Goal: Transaction & Acquisition: Purchase product/service

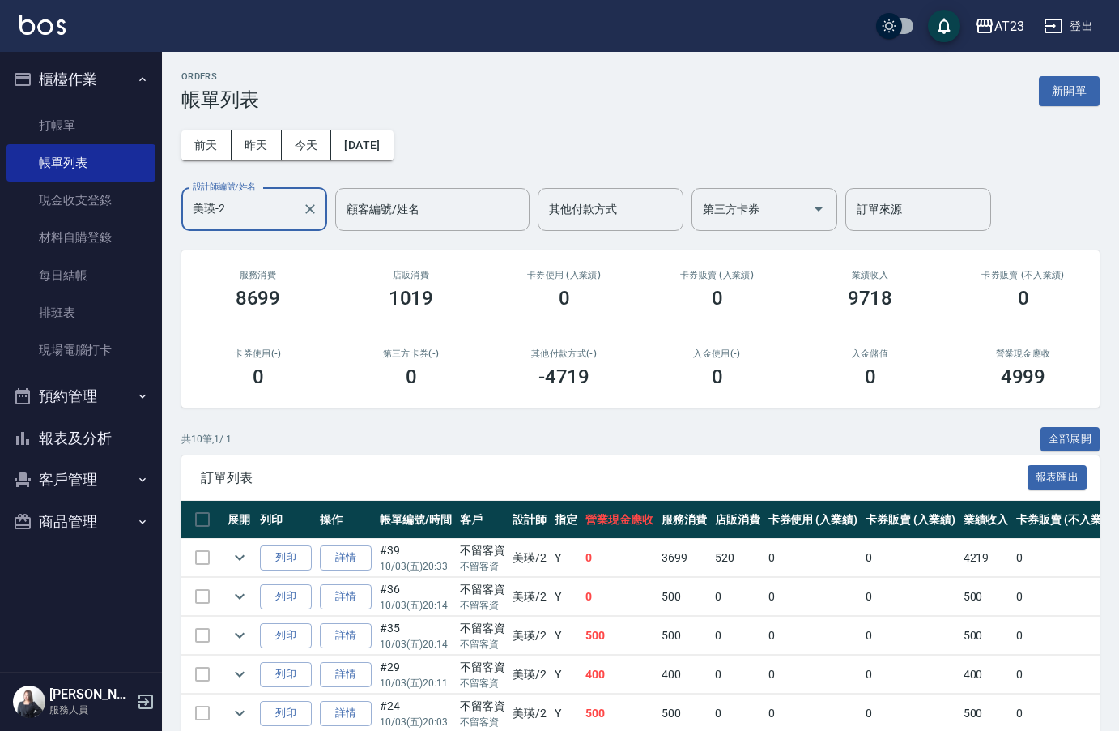
scroll to position [272, 0]
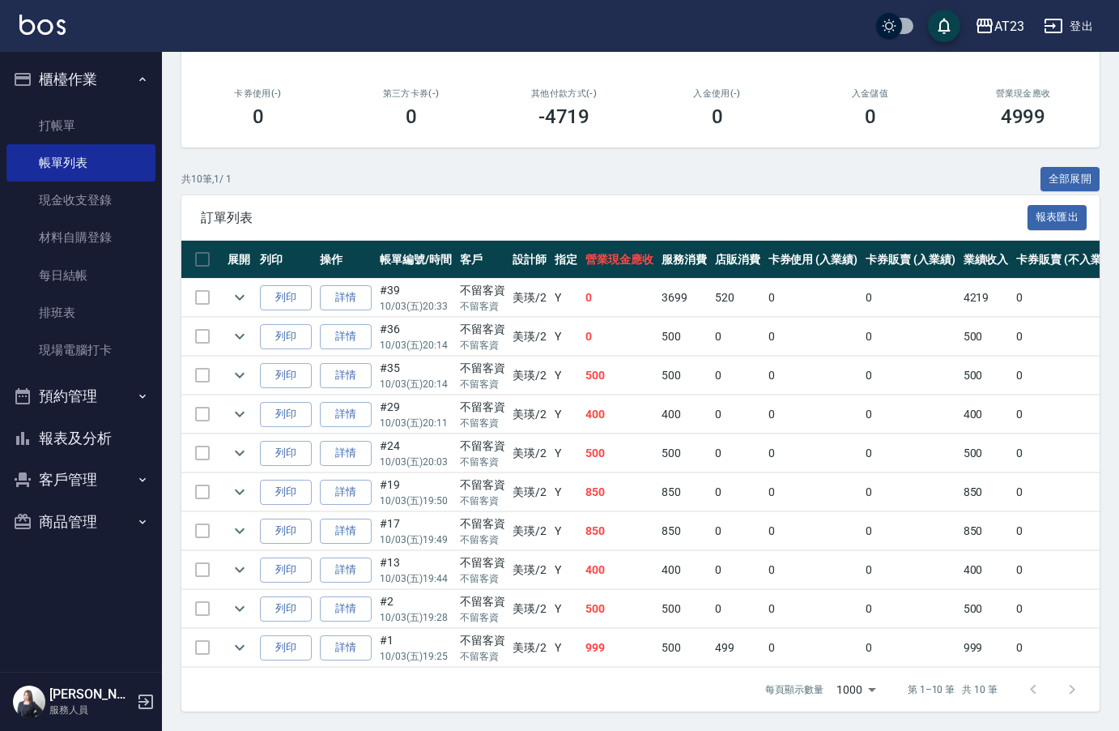
type input "美瑛-2"
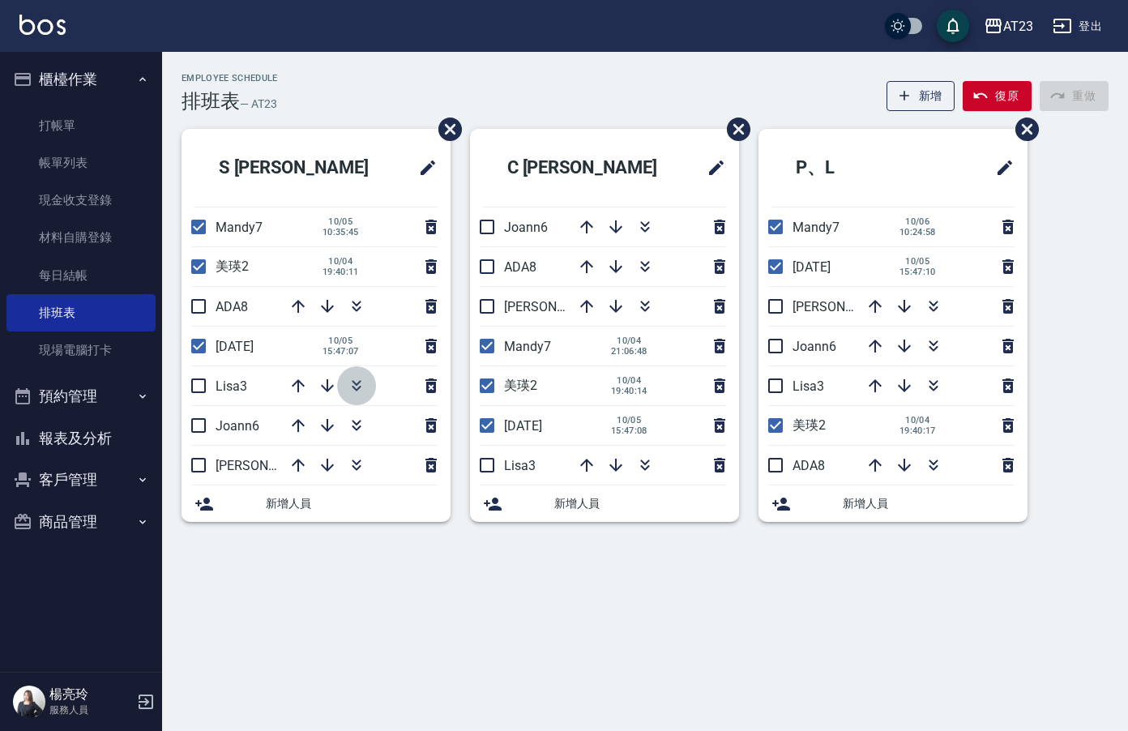
click at [350, 393] on icon "button" at bounding box center [356, 385] width 19 height 19
click at [648, 224] on icon "button" at bounding box center [644, 226] width 19 height 19
drag, startPoint x: 484, startPoint y: 237, endPoint x: 508, endPoint y: 245, distance: 25.4
click at [484, 237] on input "checkbox" at bounding box center [487, 227] width 34 height 34
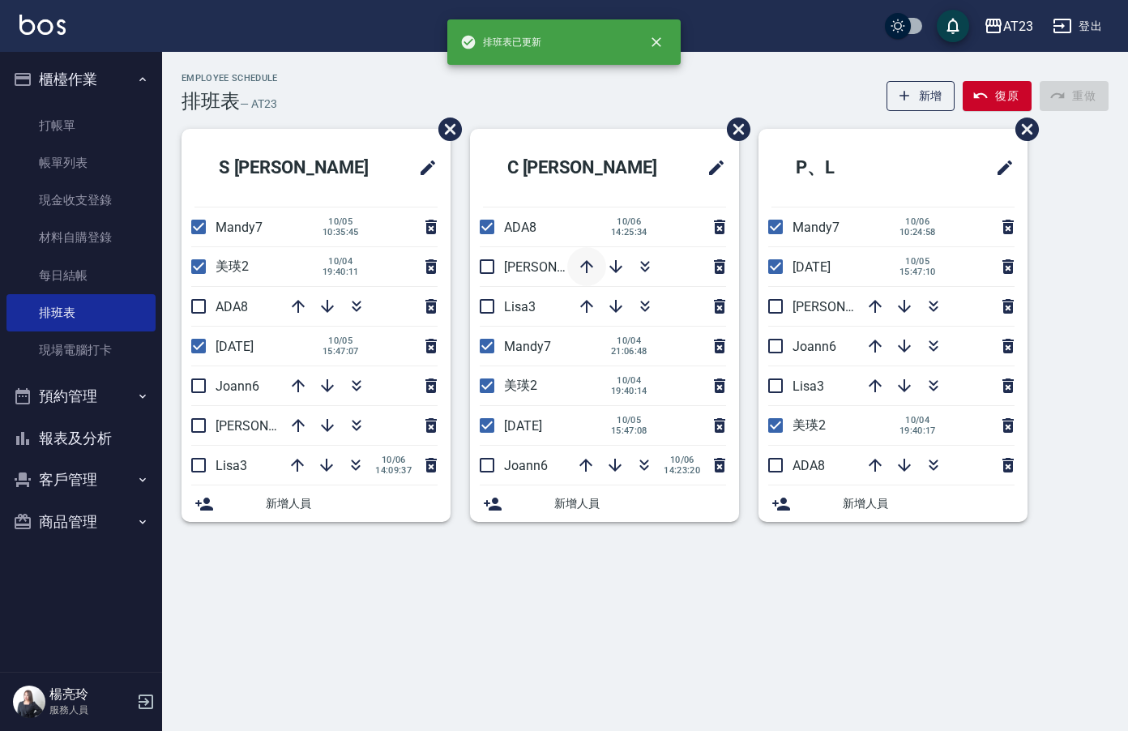
click at [591, 270] on icon "button" at bounding box center [586, 266] width 19 height 19
click at [484, 227] on input "checkbox" at bounding box center [487, 227] width 34 height 34
checkbox input "false"
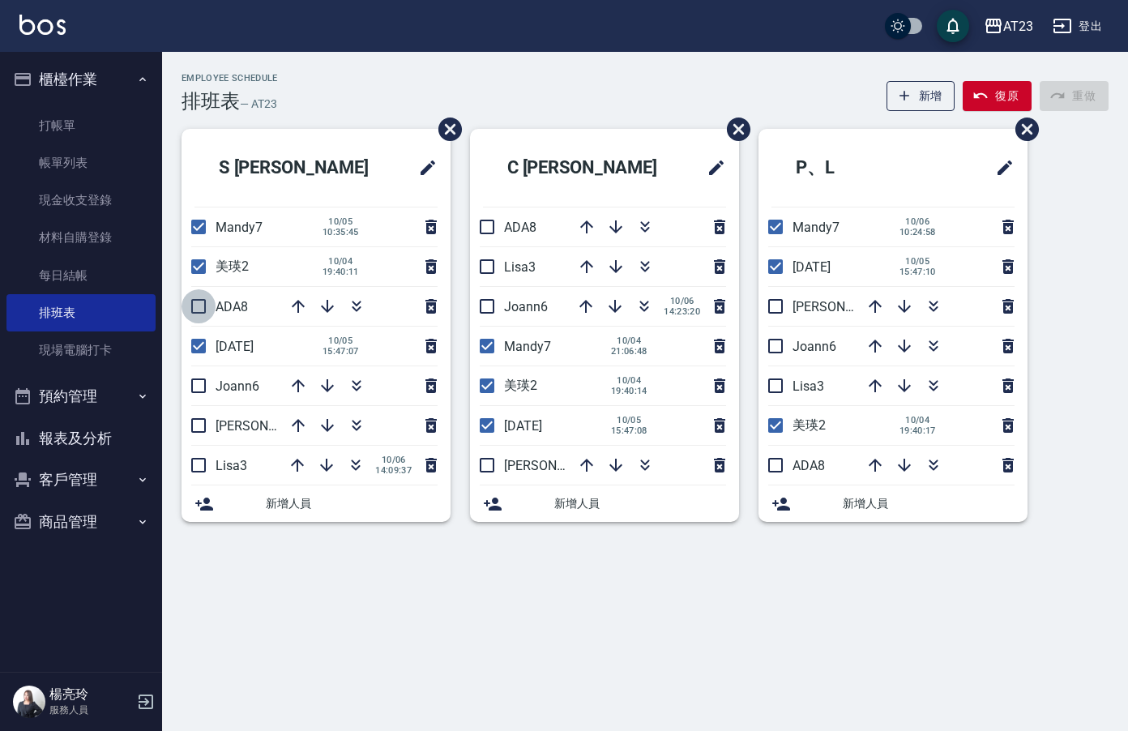
click at [199, 305] on input "checkbox" at bounding box center [198, 306] width 34 height 34
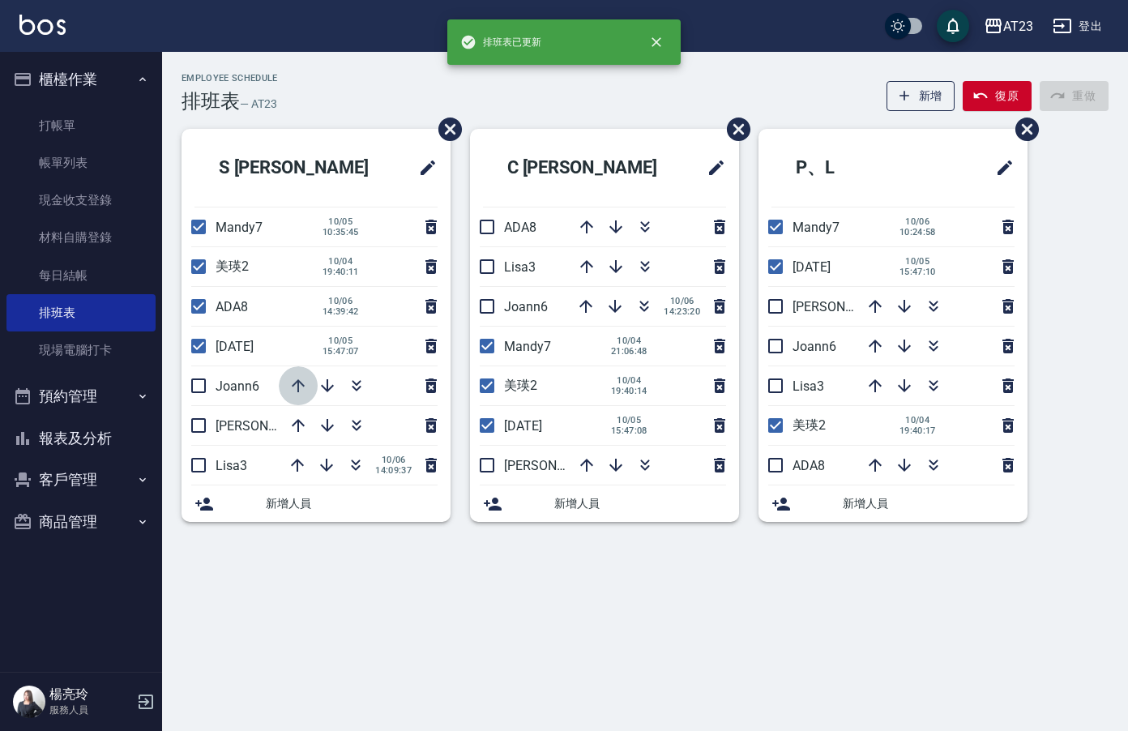
drag, startPoint x: 296, startPoint y: 383, endPoint x: 260, endPoint y: 347, distance: 51.0
click at [292, 377] on icon "button" at bounding box center [297, 385] width 19 height 19
drag, startPoint x: 206, startPoint y: 309, endPoint x: 277, endPoint y: 262, distance: 85.4
click at [205, 309] on input "checkbox" at bounding box center [198, 306] width 34 height 34
checkbox input "false"
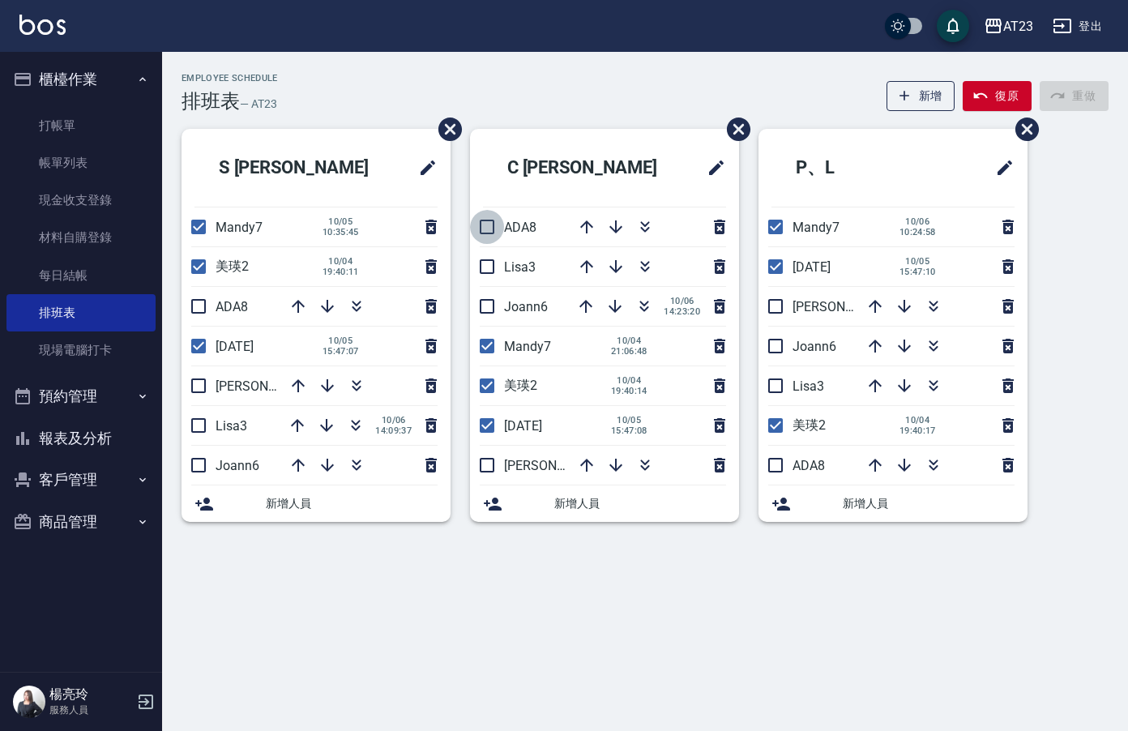
click at [483, 226] on input "checkbox" at bounding box center [487, 227] width 34 height 34
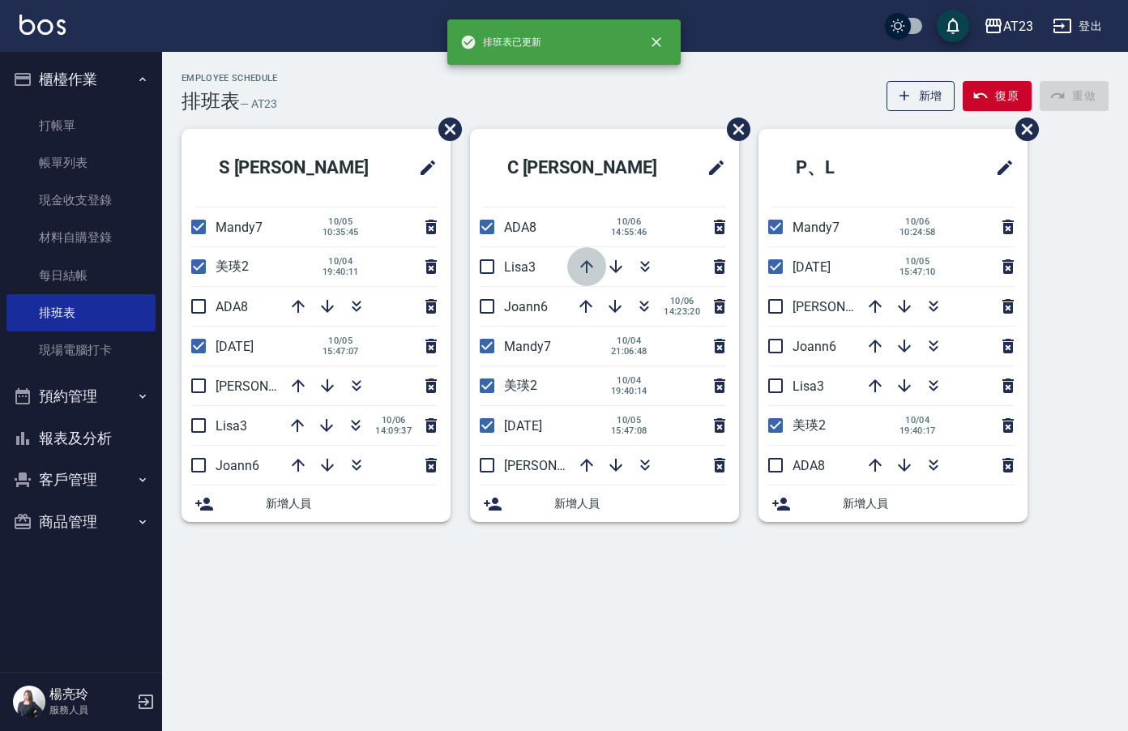
click at [585, 267] on icon "button" at bounding box center [586, 266] width 19 height 19
click at [585, 267] on icon "button" at bounding box center [585, 266] width 13 height 13
click at [484, 226] on input "checkbox" at bounding box center [487, 227] width 34 height 34
checkbox input "false"
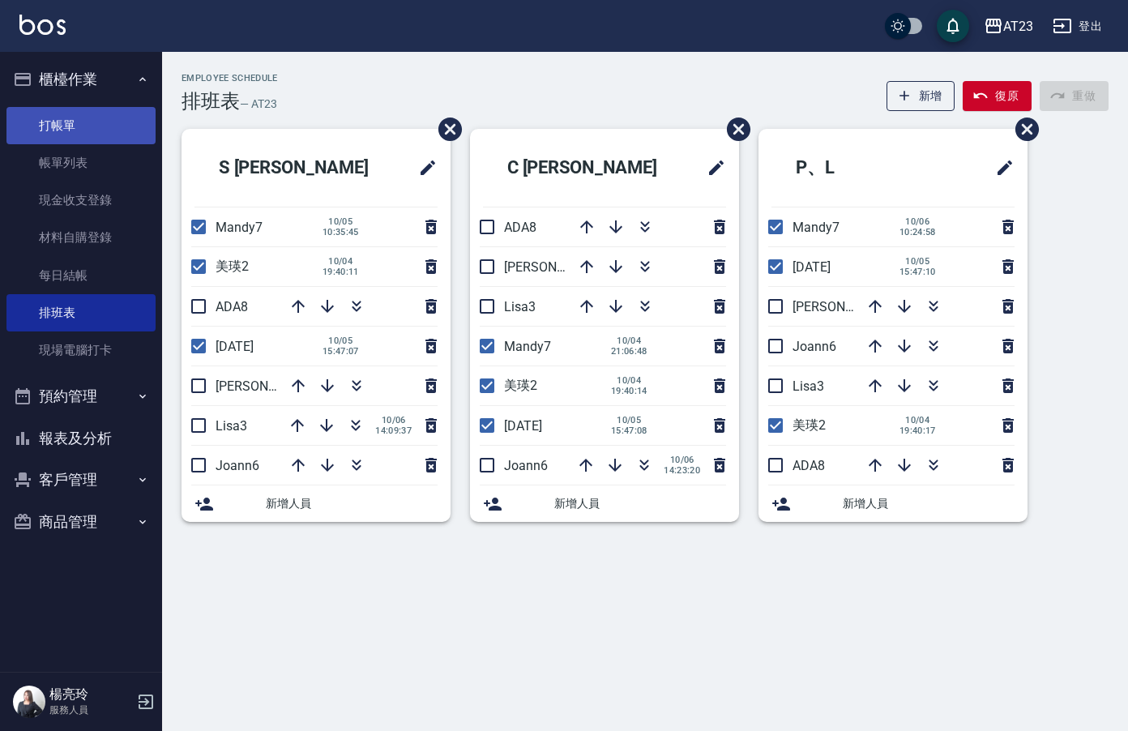
click at [79, 119] on link "打帳單" at bounding box center [80, 125] width 149 height 37
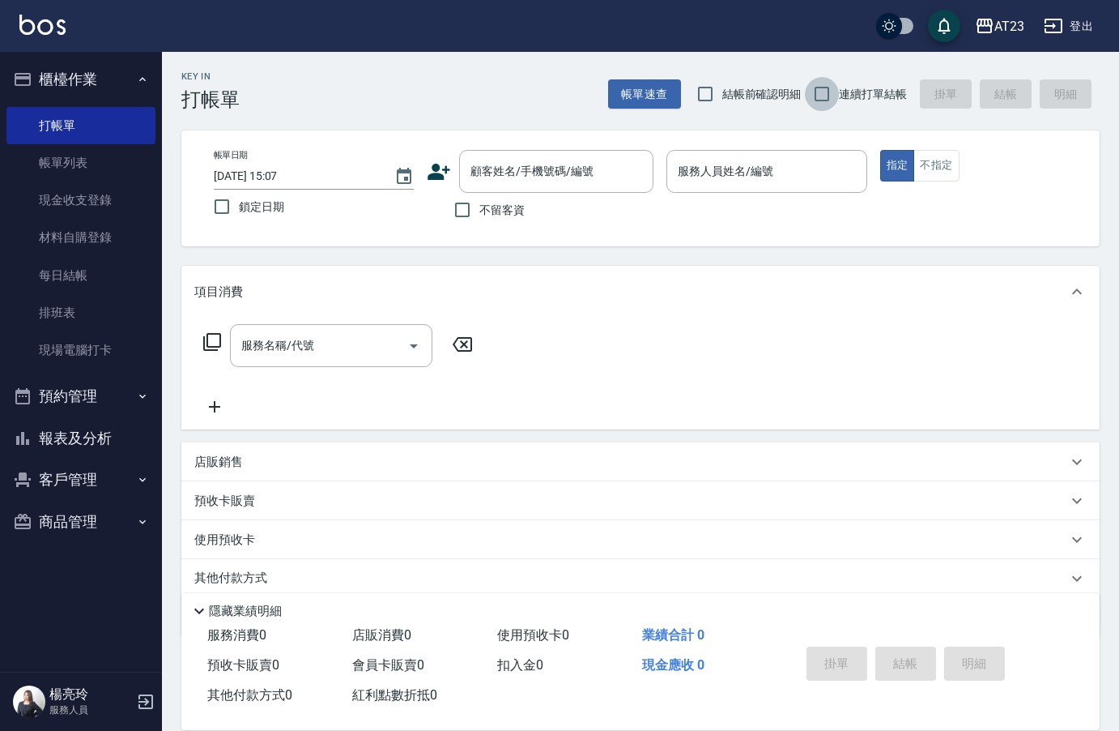
click at [818, 90] on input "連續打單結帳" at bounding box center [822, 94] width 34 height 34
checkbox input "true"
drag, startPoint x: 462, startPoint y: 202, endPoint x: 518, endPoint y: 195, distance: 57.1
click at [463, 202] on input "不留客資" at bounding box center [463, 210] width 34 height 34
checkbox input "true"
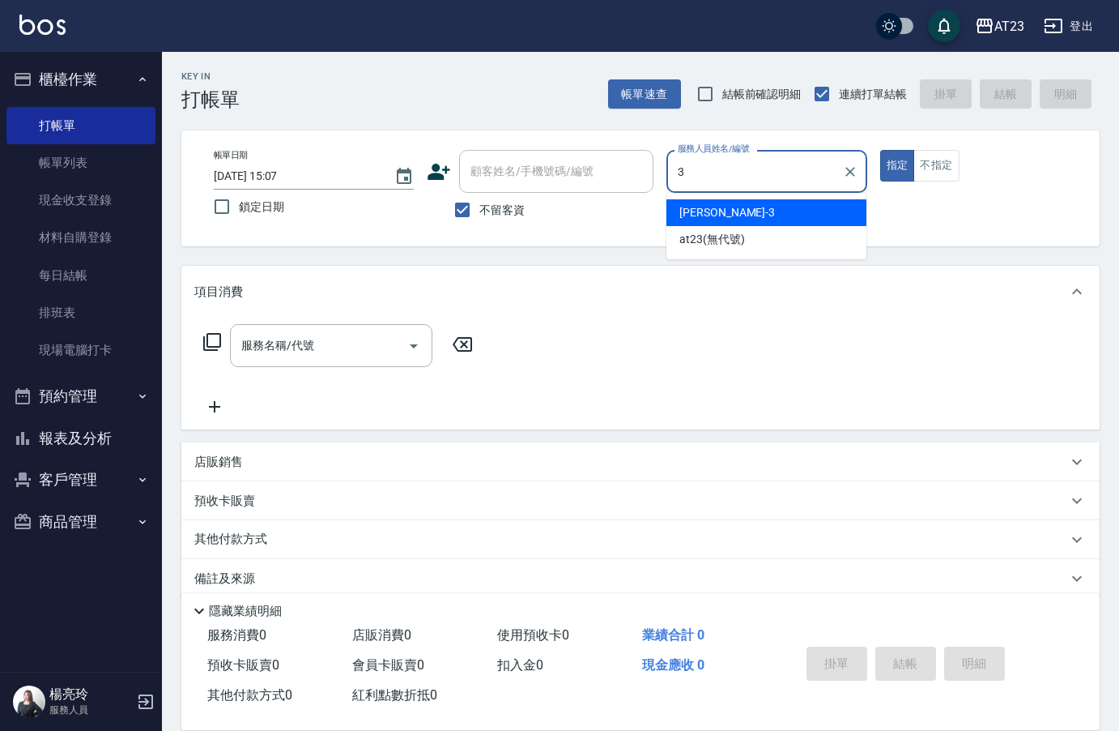
type input "[PERSON_NAME]-3"
type button "true"
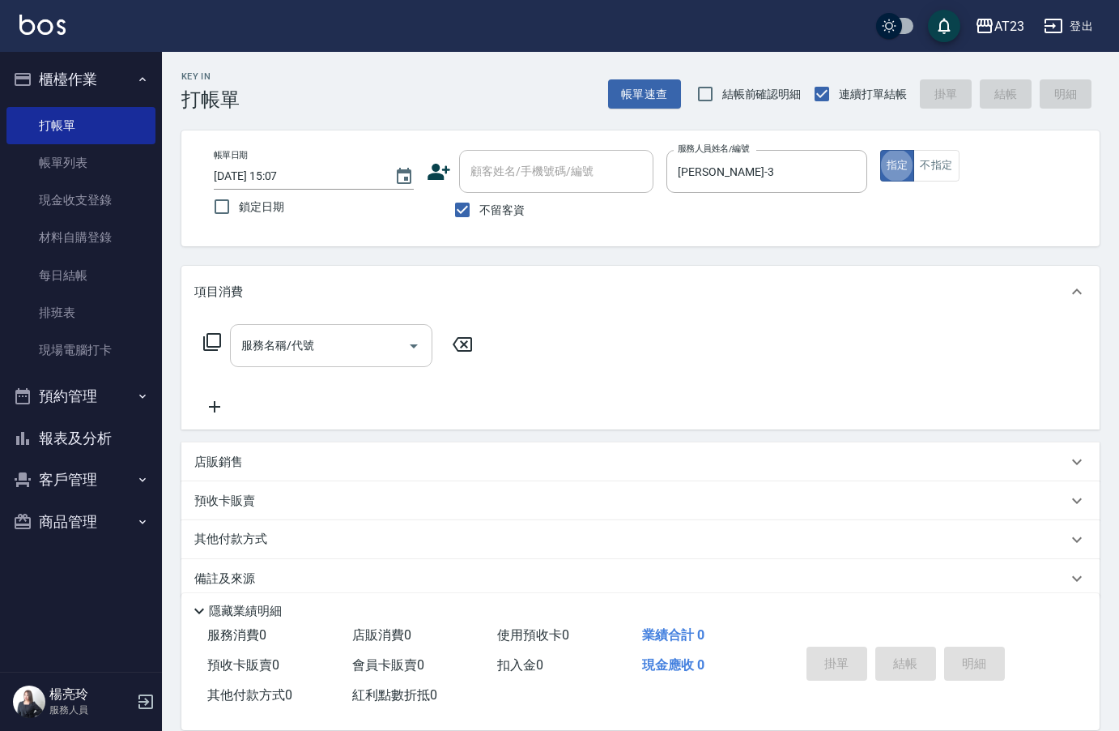
click at [297, 346] on div "服務名稱/代號 服務名稱/代號" at bounding box center [331, 345] width 203 height 43
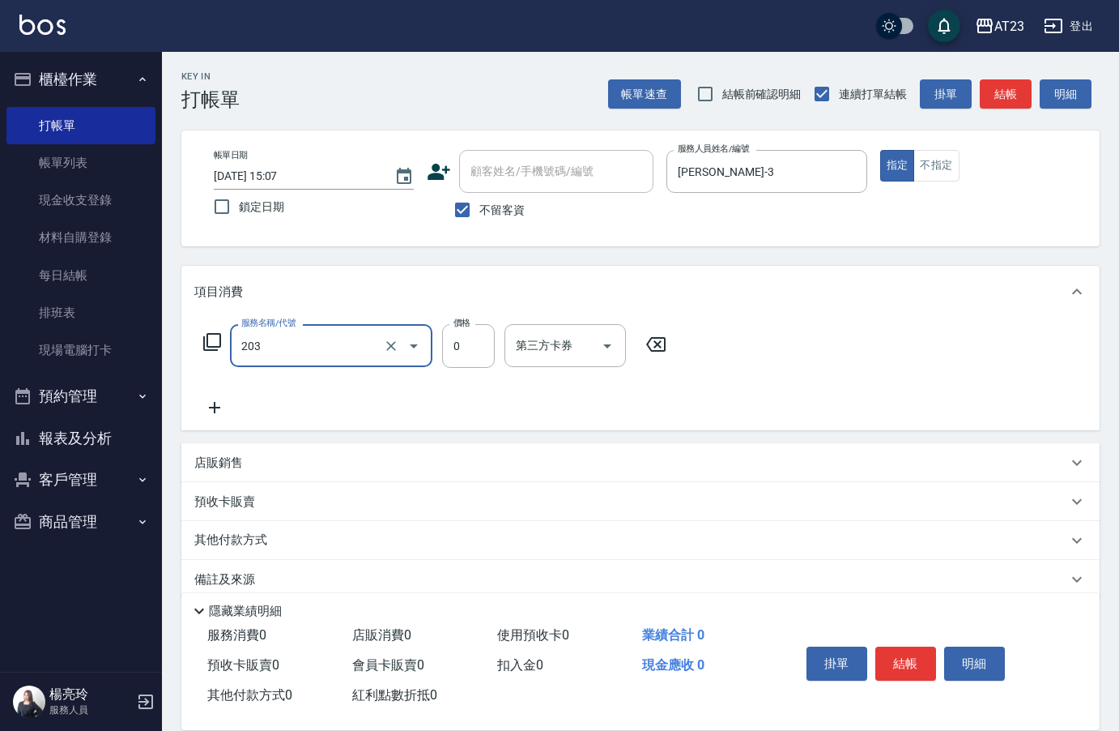
type input "使用洗髮卡(203)"
click at [213, 410] on icon at bounding box center [214, 407] width 41 height 19
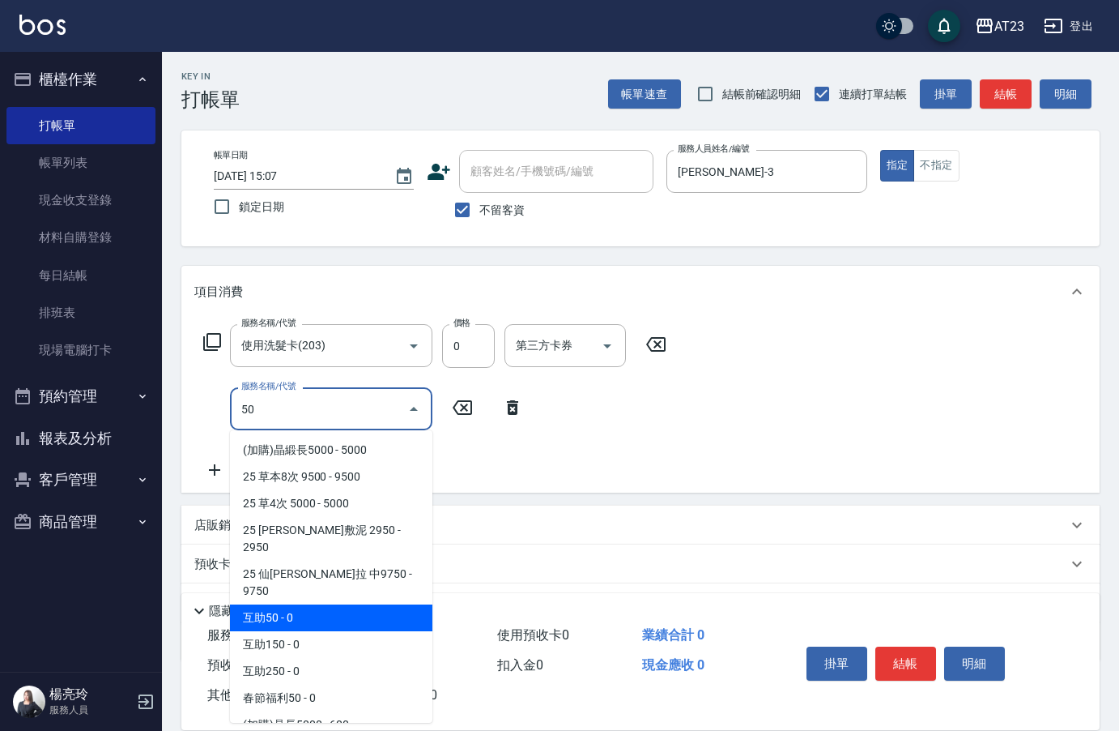
click at [332, 604] on span "互助50 - 0" at bounding box center [331, 617] width 203 height 27
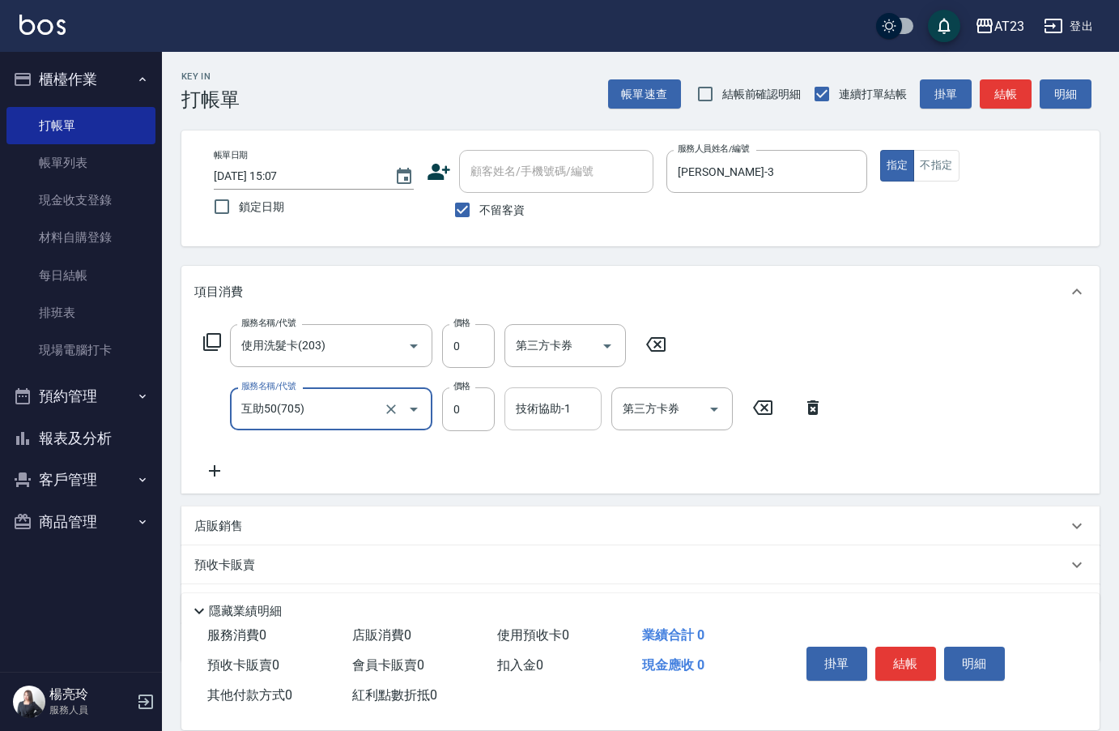
type input "互助50(705)"
click at [560, 403] on div "技術協助-1 技術協助-1" at bounding box center [553, 408] width 97 height 43
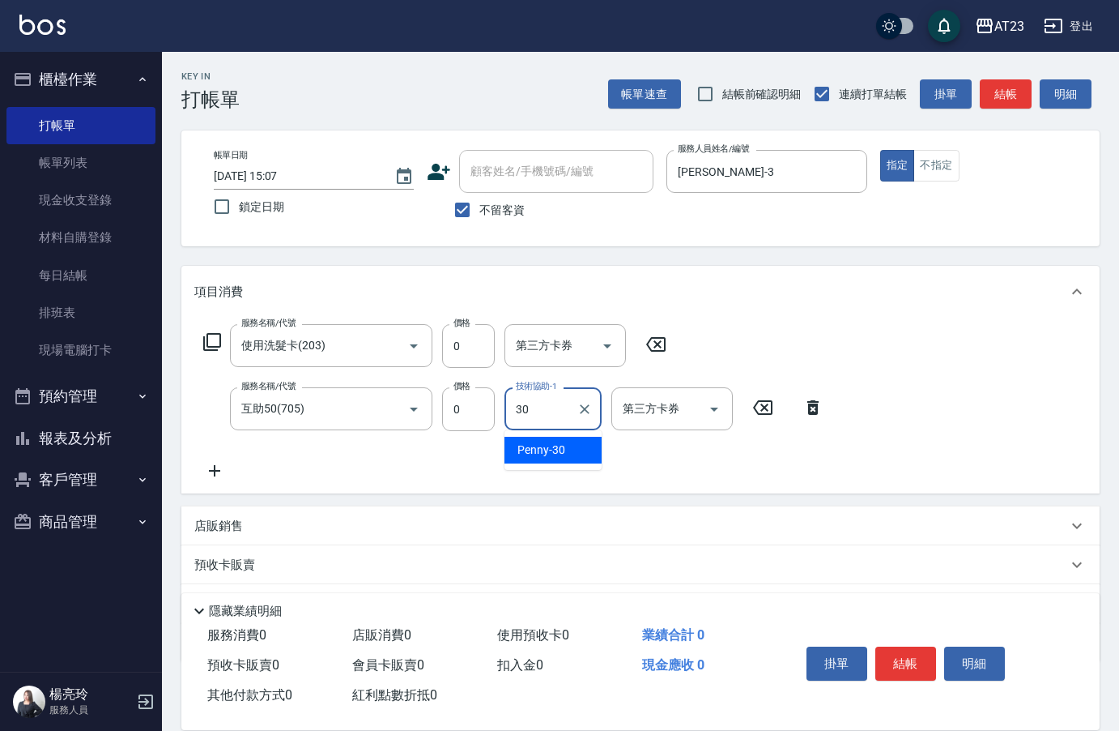
type input "Penny-30"
click at [911, 650] on button "結帳" at bounding box center [906, 663] width 61 height 34
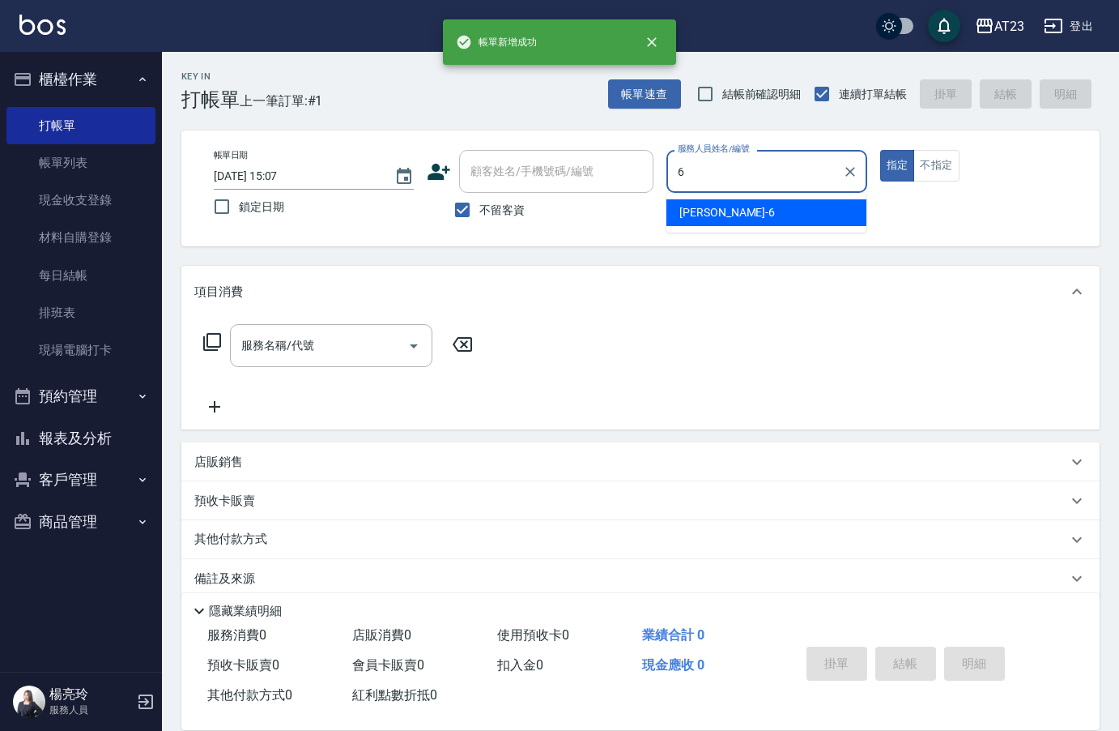
type input "Joann-6"
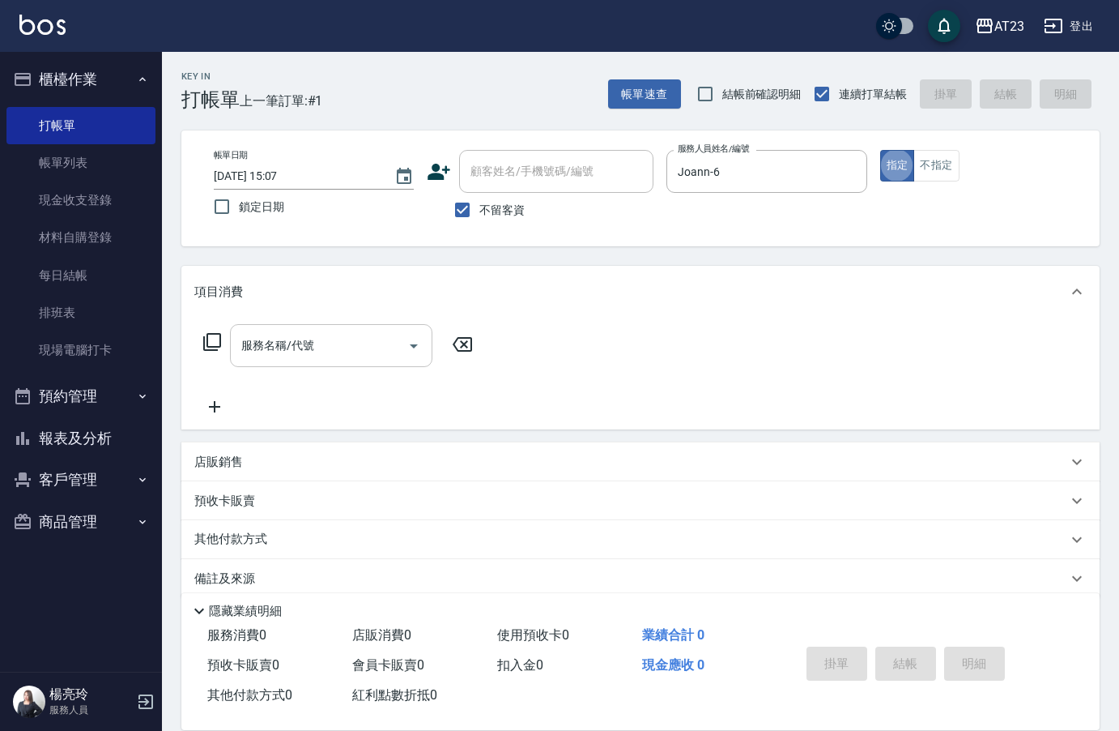
click at [306, 335] on input "服務名稱/代號" at bounding box center [319, 345] width 164 height 28
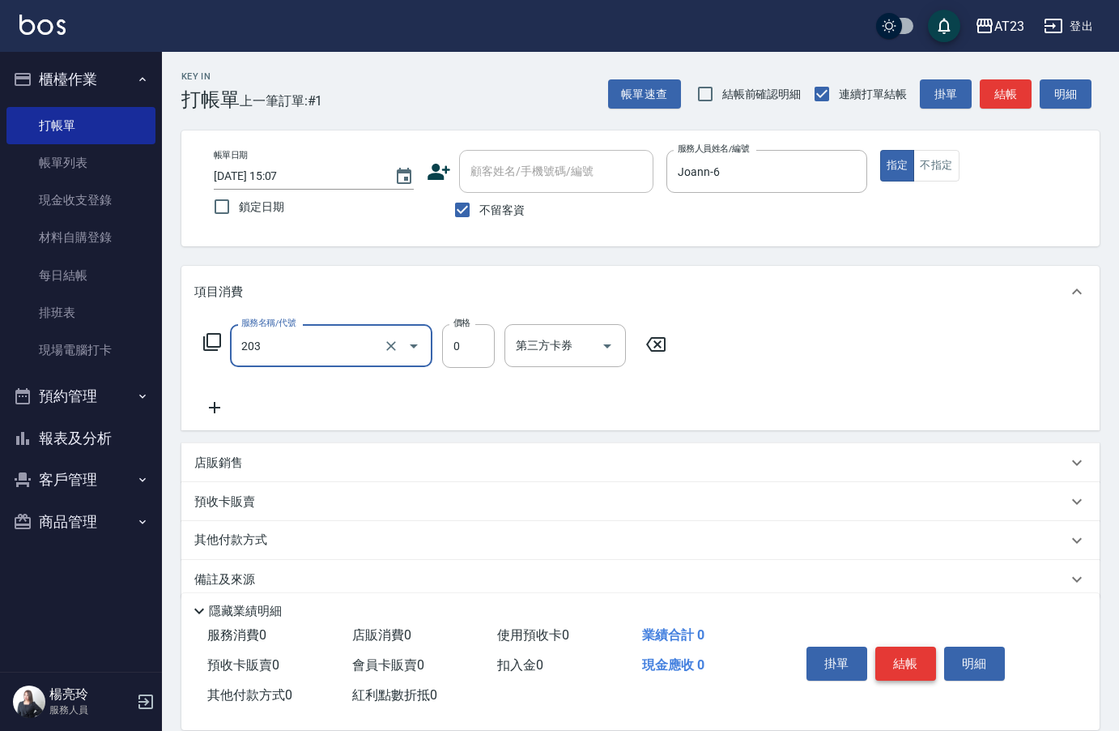
type input "使用洗髮卡(203)"
click at [900, 659] on button "結帳" at bounding box center [906, 663] width 61 height 34
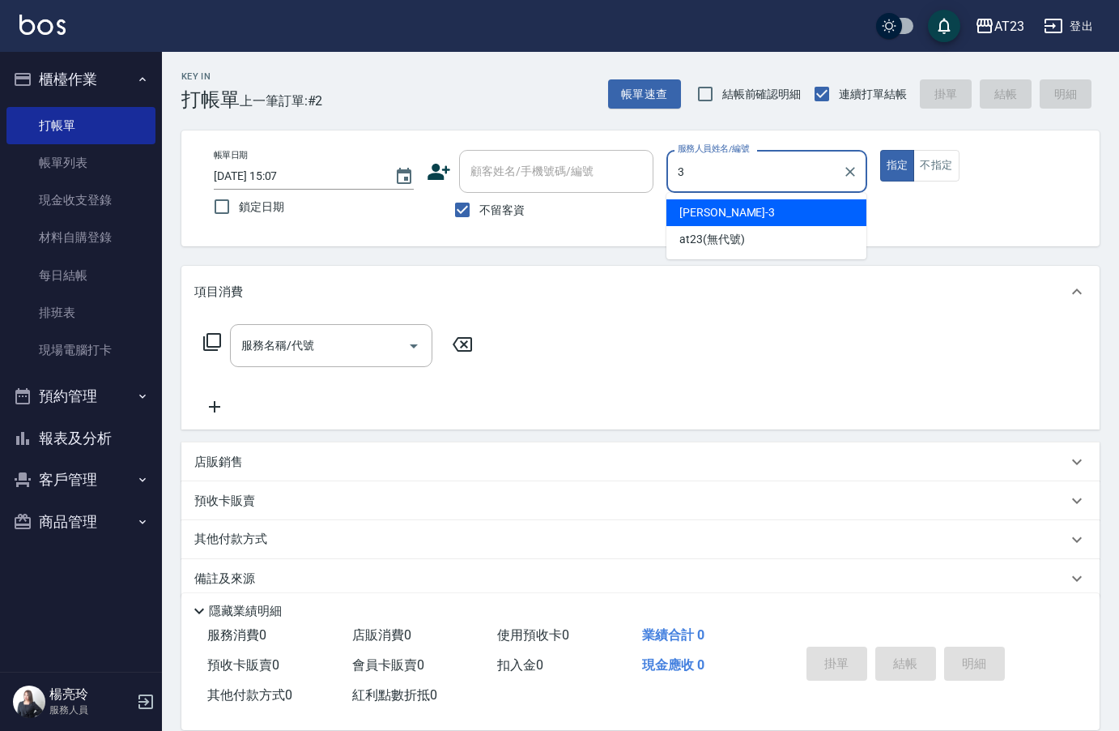
type input "[PERSON_NAME]-3"
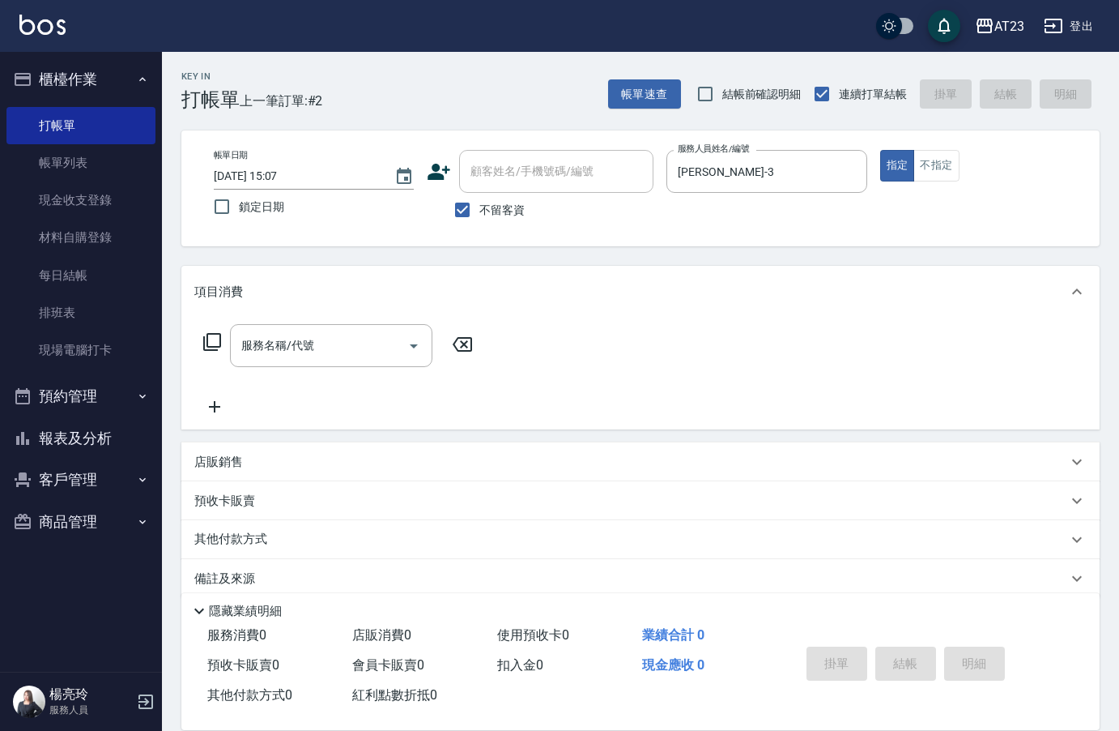
click at [210, 335] on icon at bounding box center [212, 341] width 19 height 19
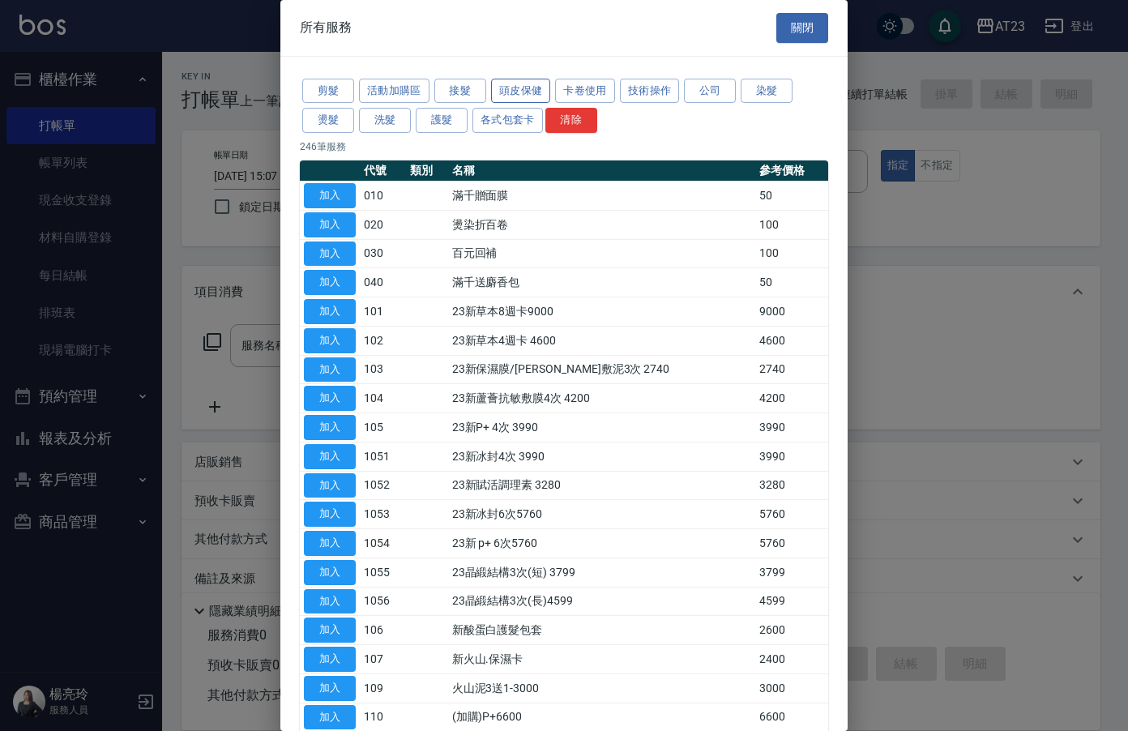
click at [520, 85] on button "頭皮保健" at bounding box center [521, 91] width 60 height 25
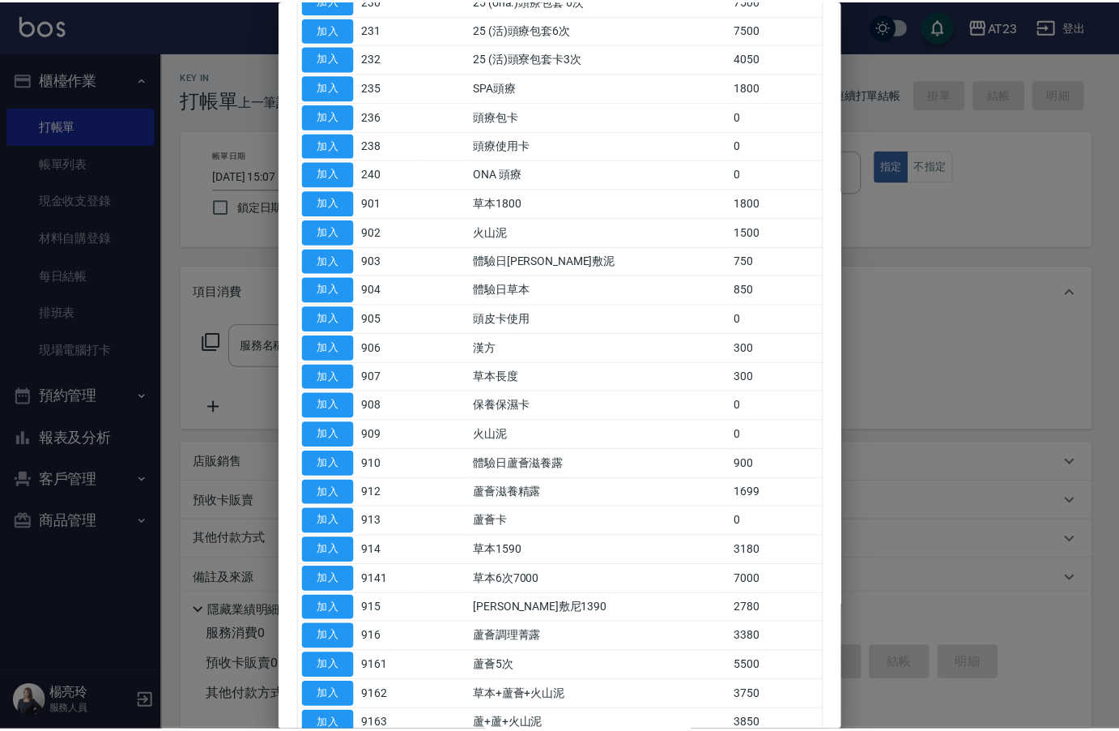
scroll to position [324, 0]
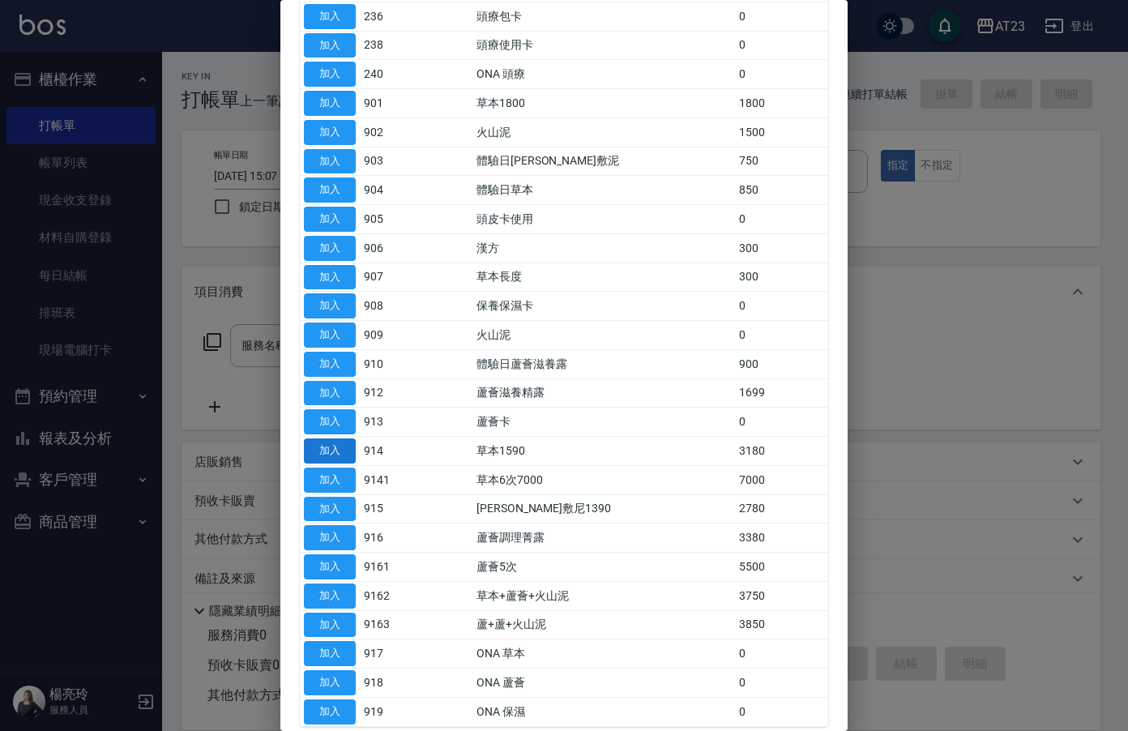
click at [350, 449] on button "加入" at bounding box center [330, 450] width 52 height 25
type input "草本1590(914)"
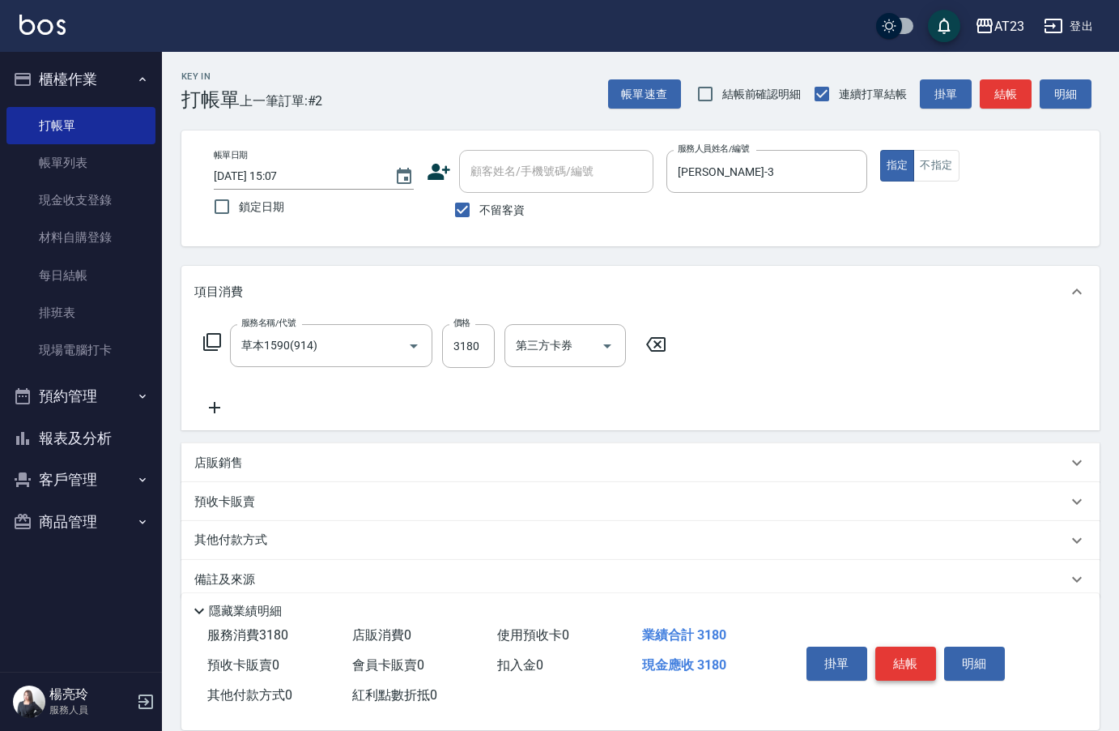
click at [898, 647] on button "結帳" at bounding box center [906, 663] width 61 height 34
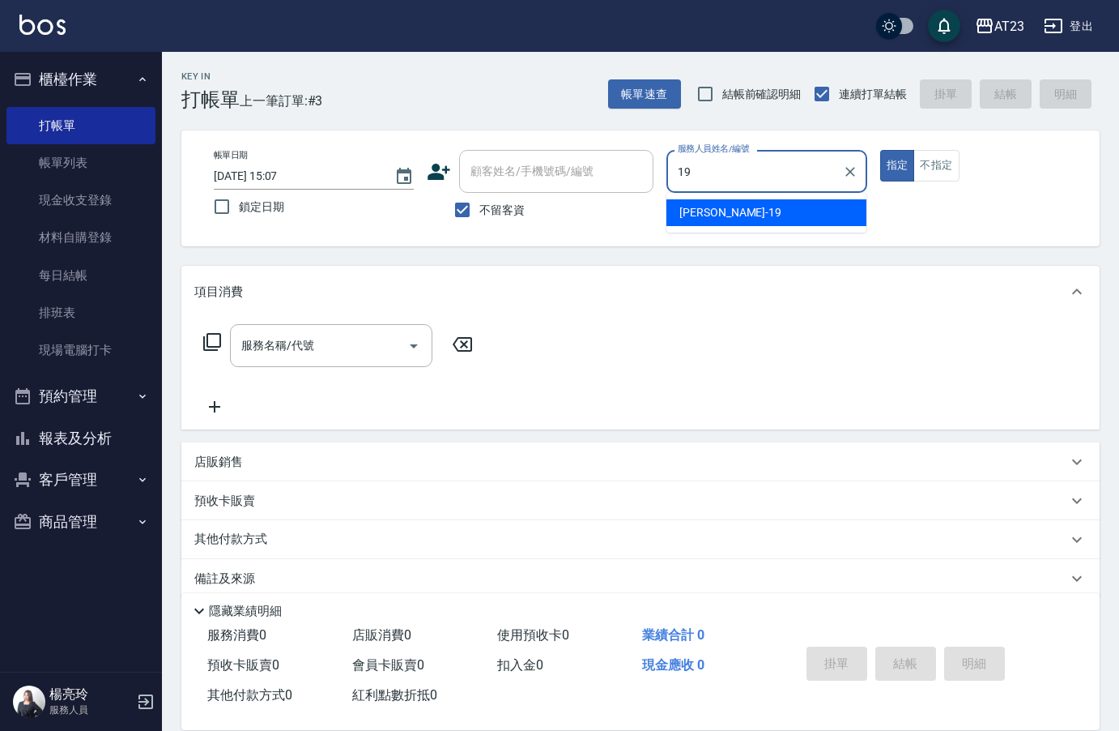
type input "[PERSON_NAME]-19"
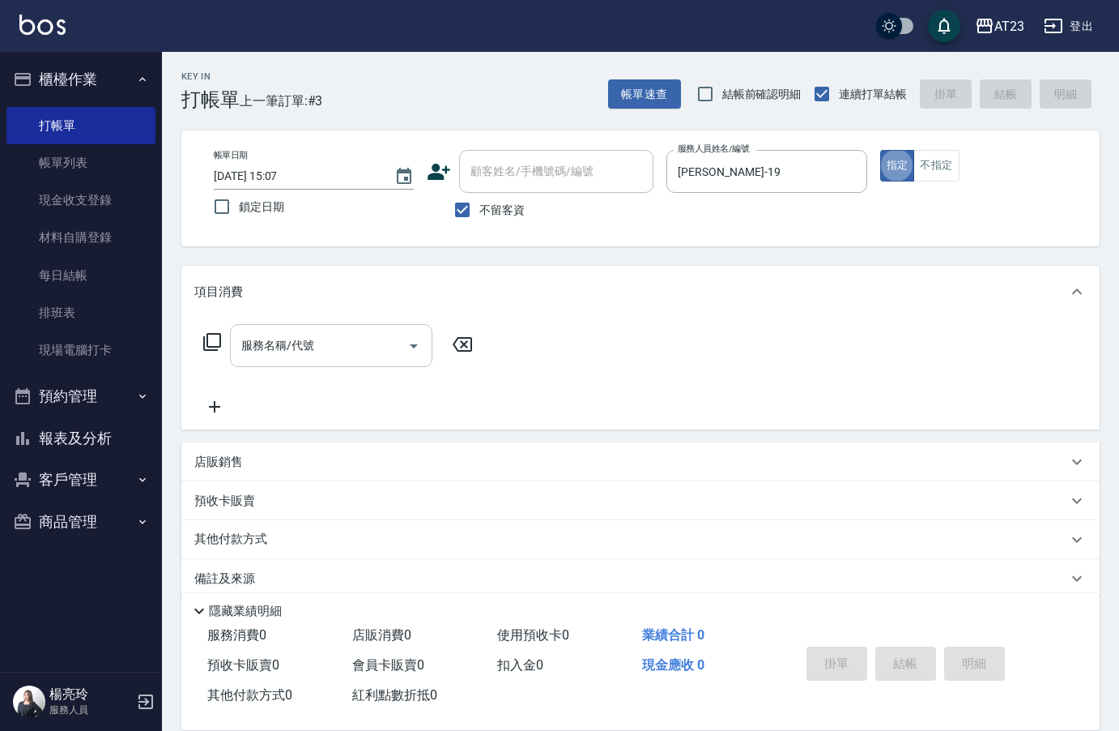
click at [329, 343] on input "服務名稱/代號" at bounding box center [319, 345] width 164 height 28
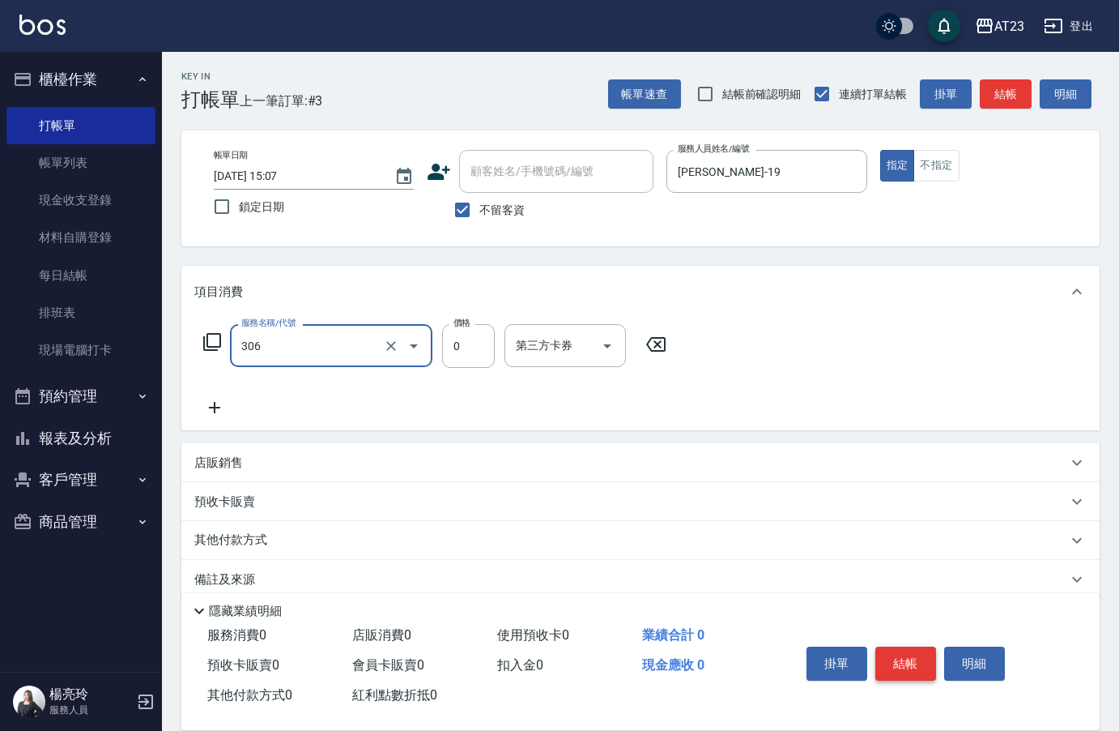
type input "剪髮卡(306)"
click at [900, 652] on button "結帳" at bounding box center [906, 663] width 61 height 34
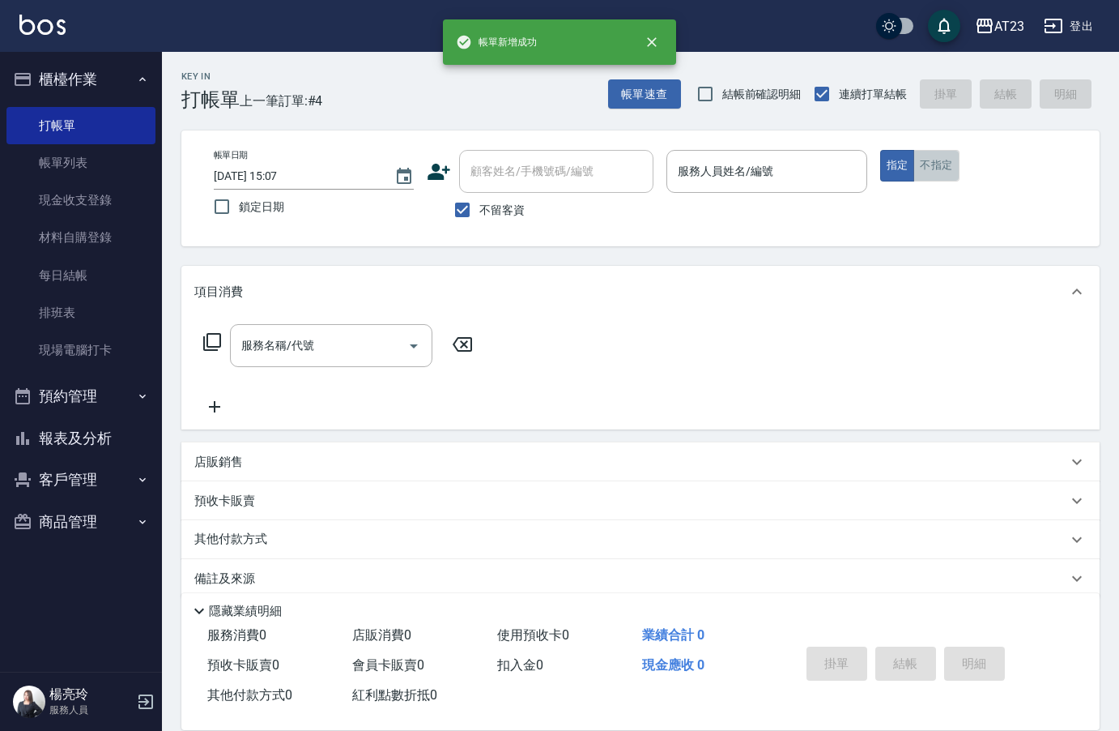
click at [939, 166] on button "不指定" at bounding box center [936, 166] width 45 height 32
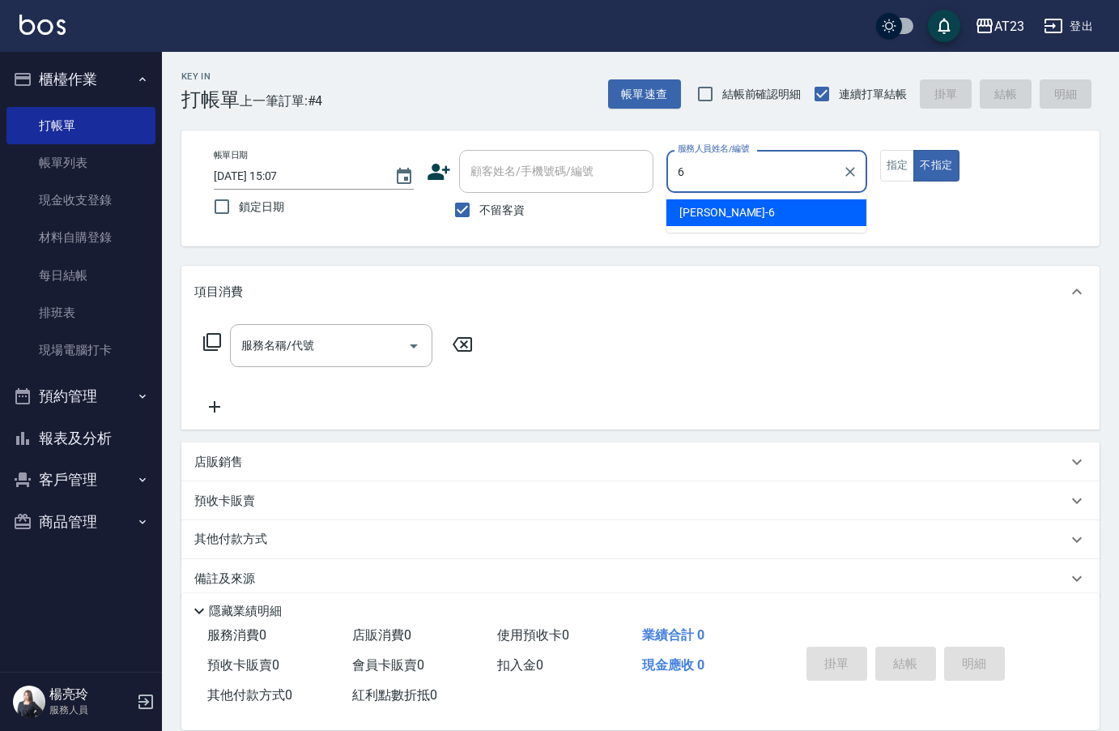
type input "Joann-6"
type button "false"
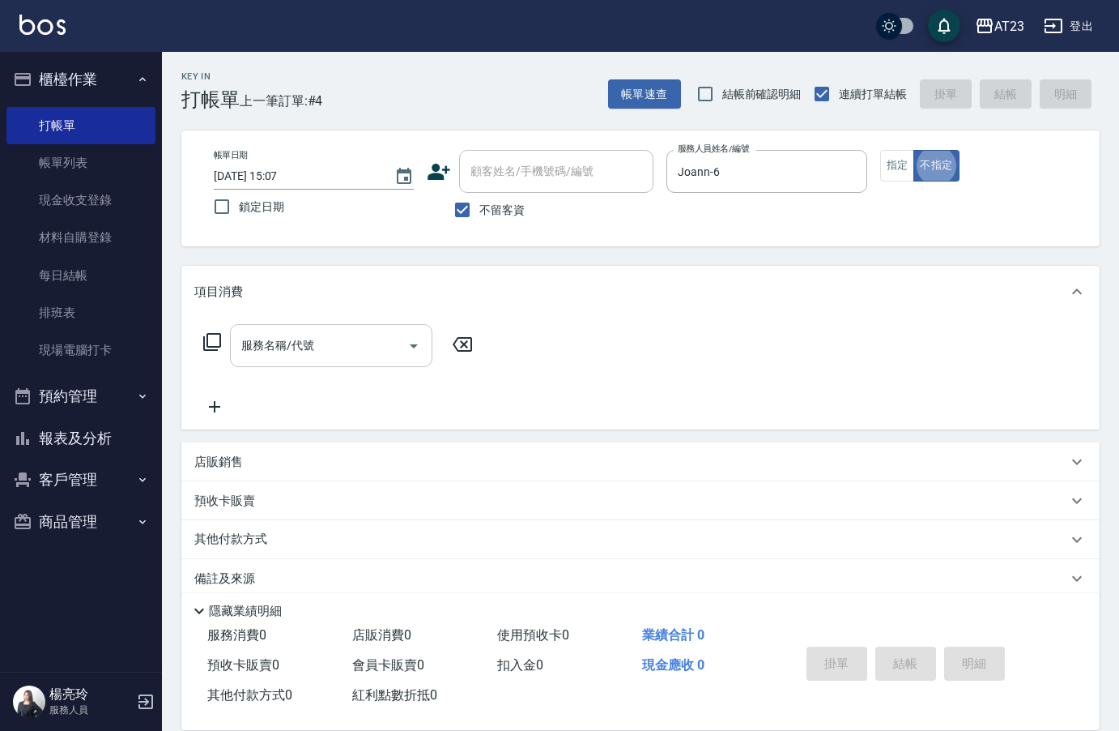
click at [291, 346] on div "服務名稱/代號 服務名稱/代號" at bounding box center [331, 345] width 203 height 43
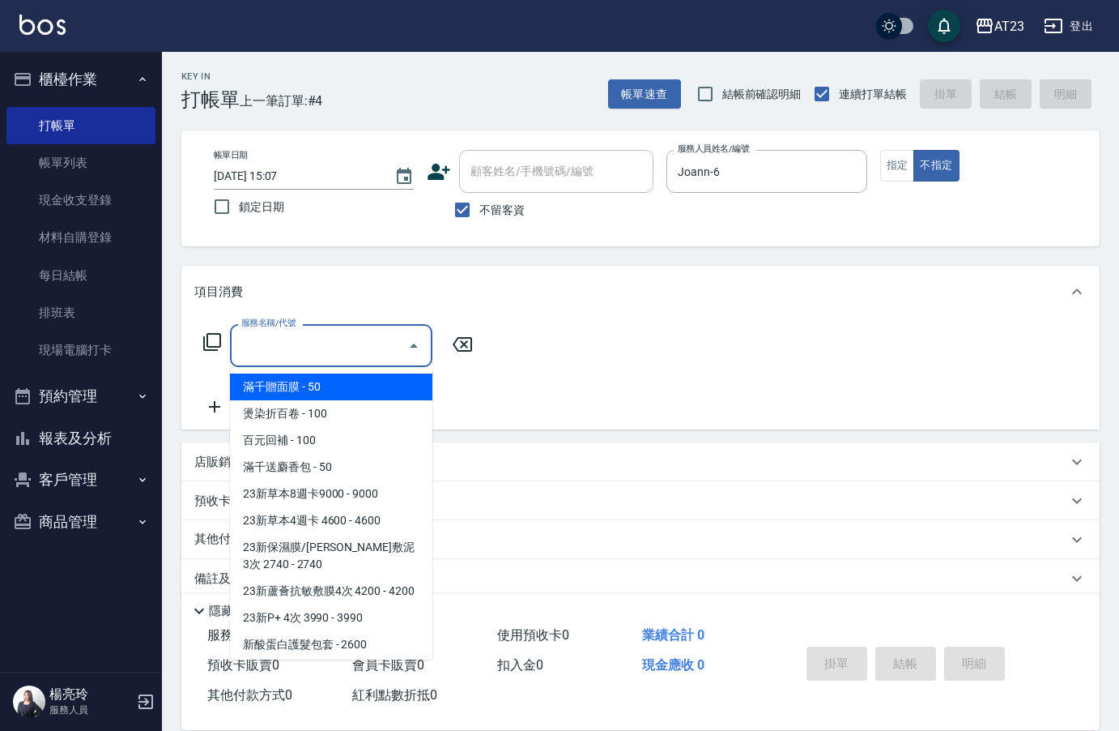
click at [210, 345] on icon at bounding box center [212, 341] width 19 height 19
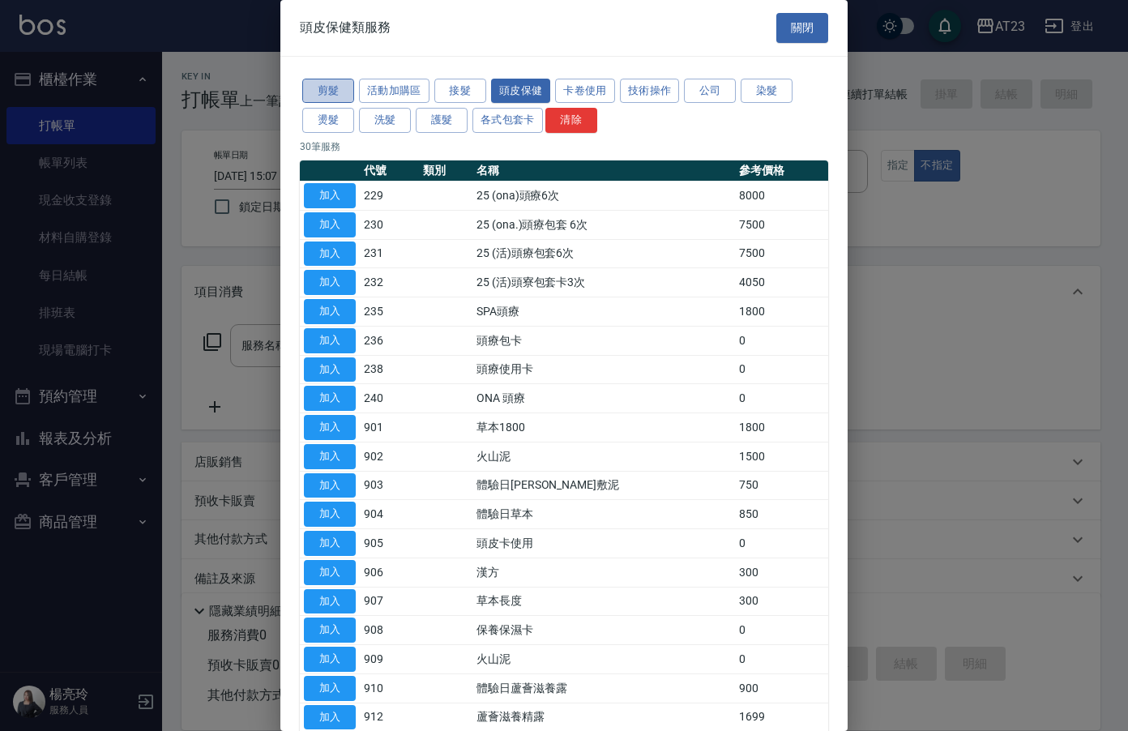
click at [328, 92] on button "剪髮" at bounding box center [328, 91] width 52 height 25
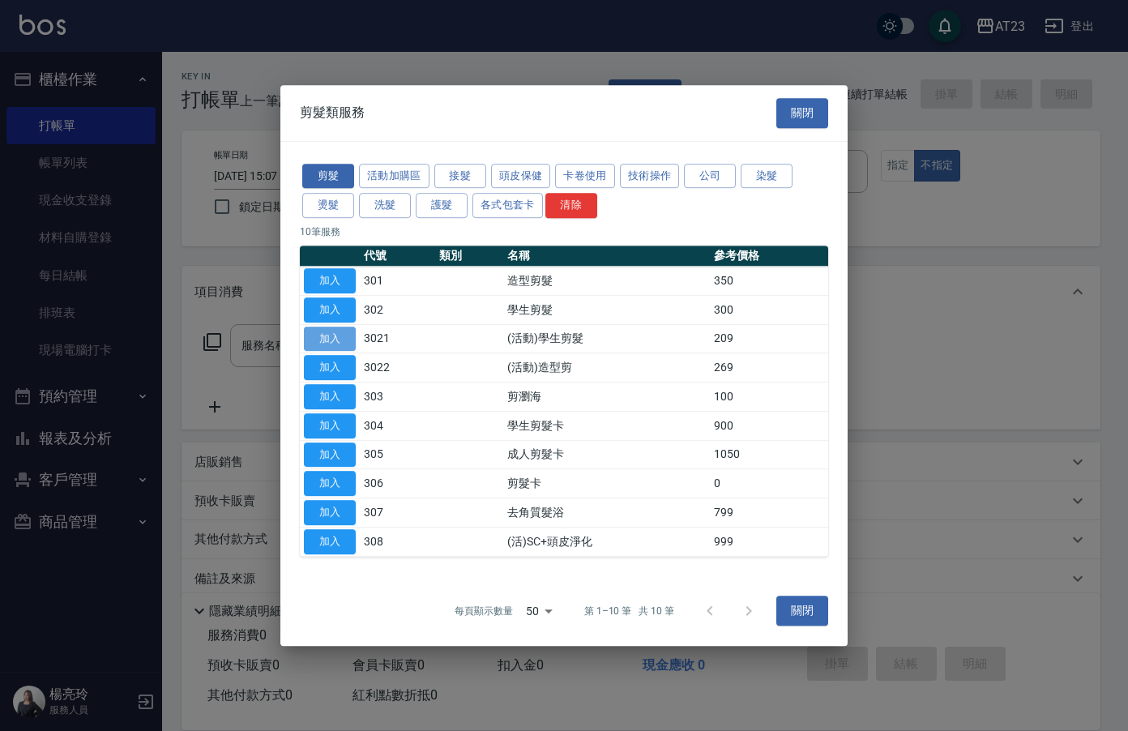
click at [322, 346] on button "加入" at bounding box center [330, 338] width 52 height 25
type input "(活動)學生剪髮(3021)"
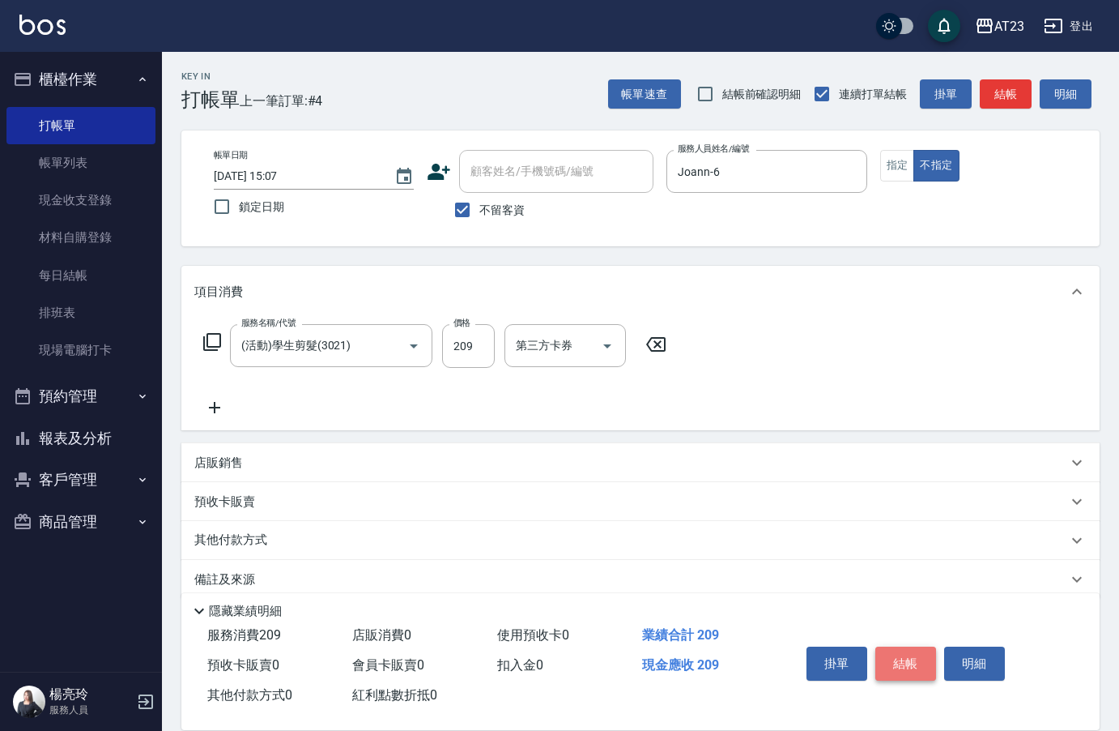
click at [889, 646] on button "結帳" at bounding box center [906, 663] width 61 height 34
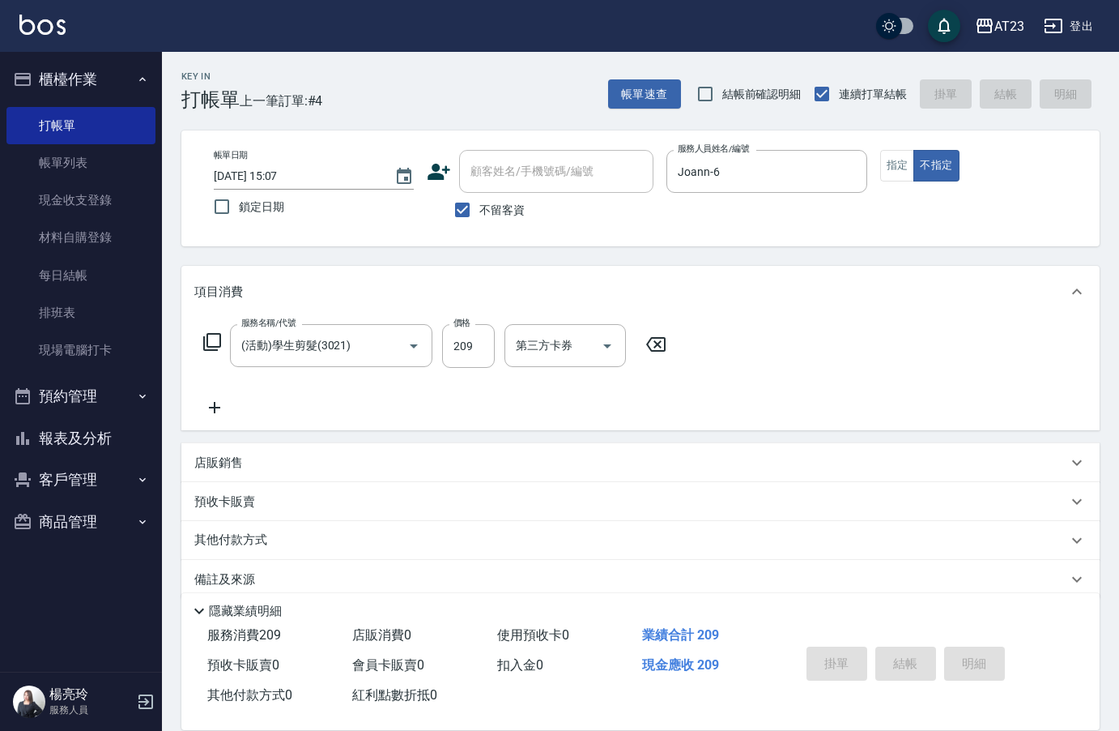
type input "[DATE] 15:08"
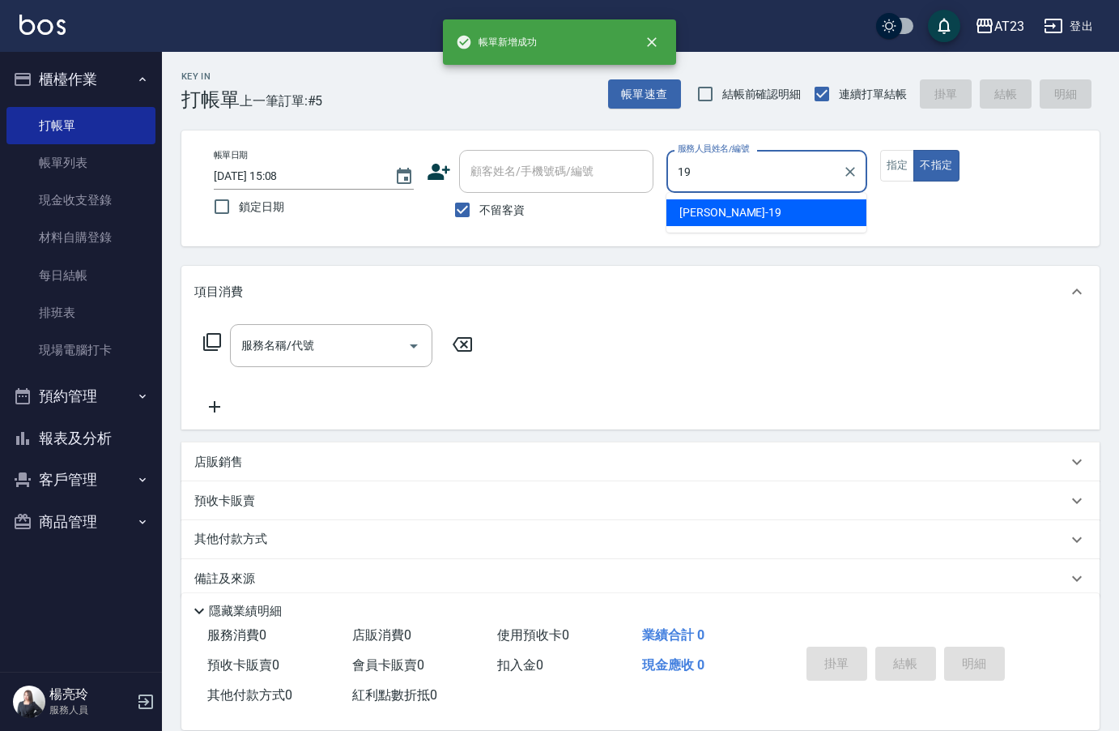
type input "[PERSON_NAME]-19"
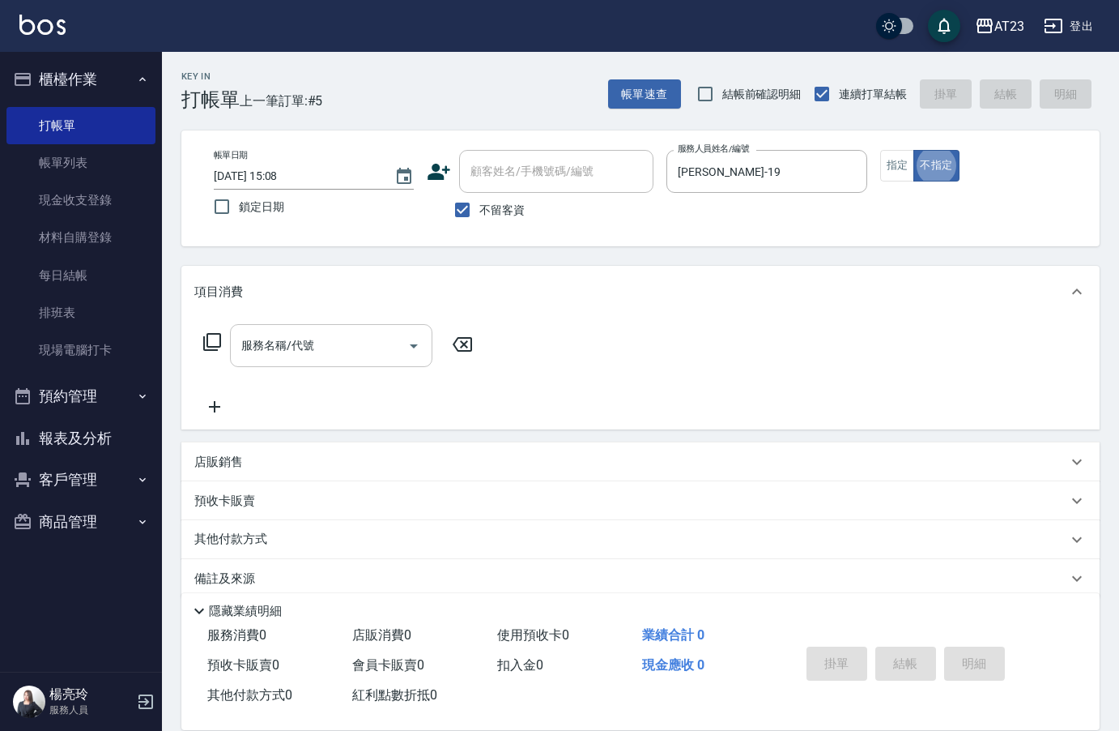
click at [312, 349] on div "服務名稱/代號 服務名稱/代號" at bounding box center [331, 345] width 203 height 43
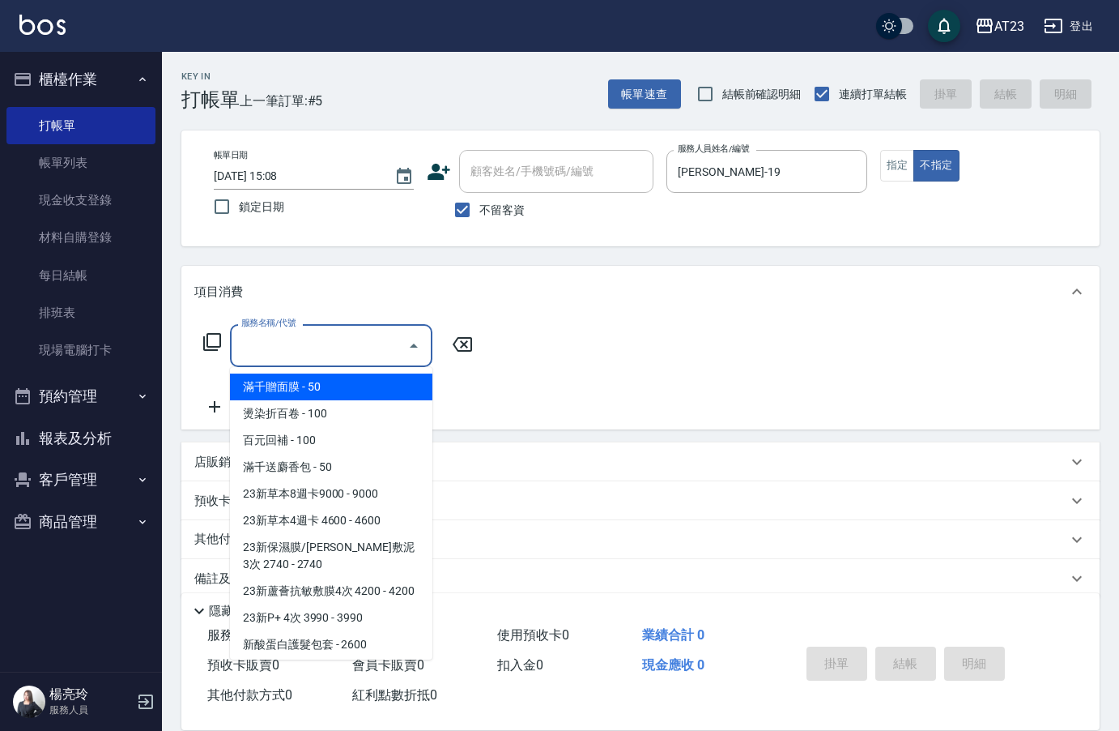
click at [208, 345] on icon at bounding box center [212, 342] width 18 height 18
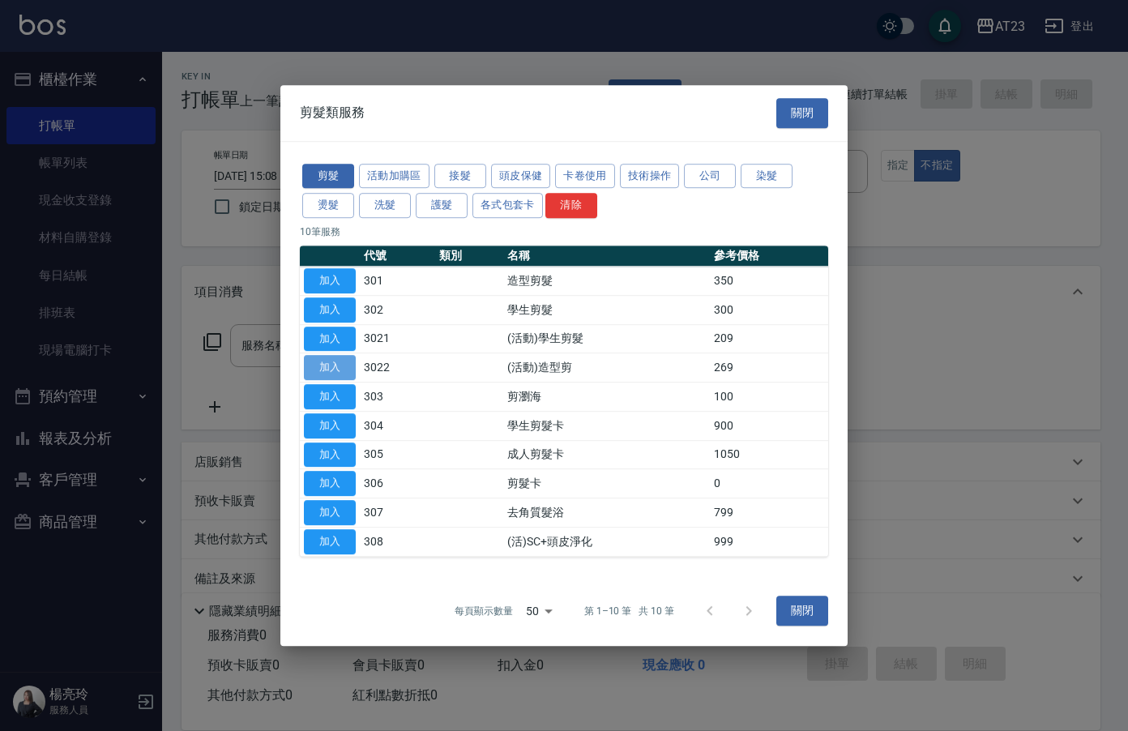
click at [333, 365] on button "加入" at bounding box center [330, 367] width 52 height 25
type input "(活動)造型剪(3022)"
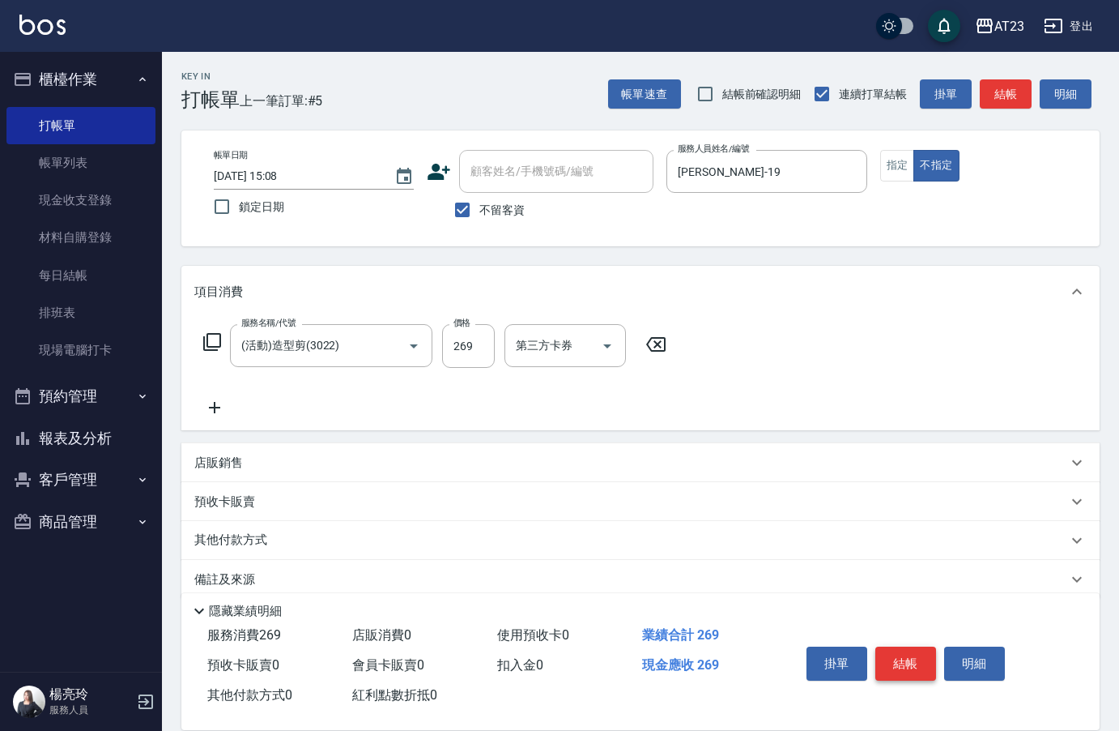
click at [902, 656] on button "結帳" at bounding box center [906, 663] width 61 height 34
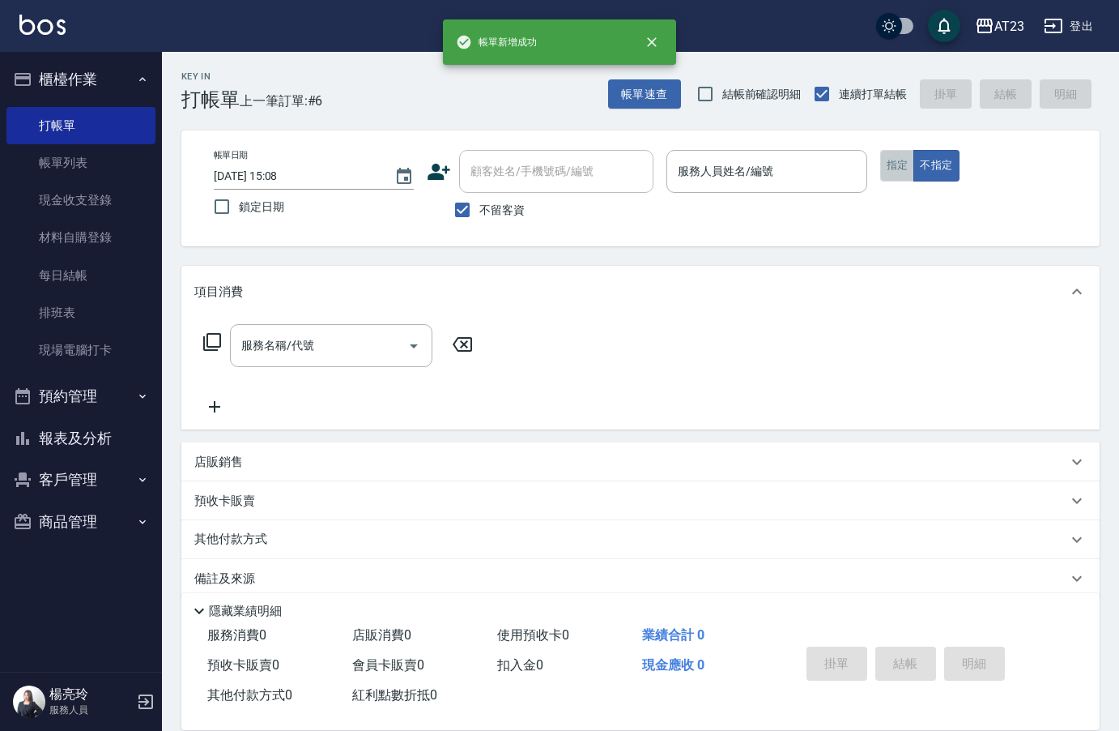
drag, startPoint x: 895, startPoint y: 168, endPoint x: 762, endPoint y: 181, distance: 133.6
click at [893, 168] on button "指定" at bounding box center [898, 166] width 35 height 32
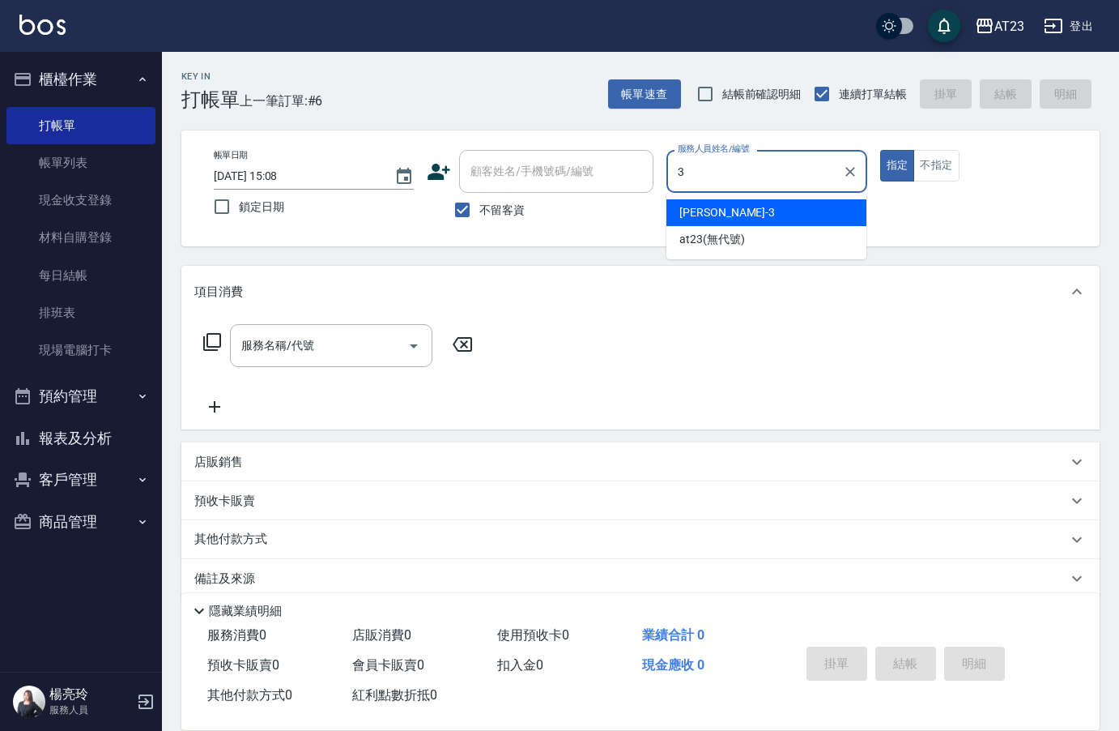
type input "[PERSON_NAME]-3"
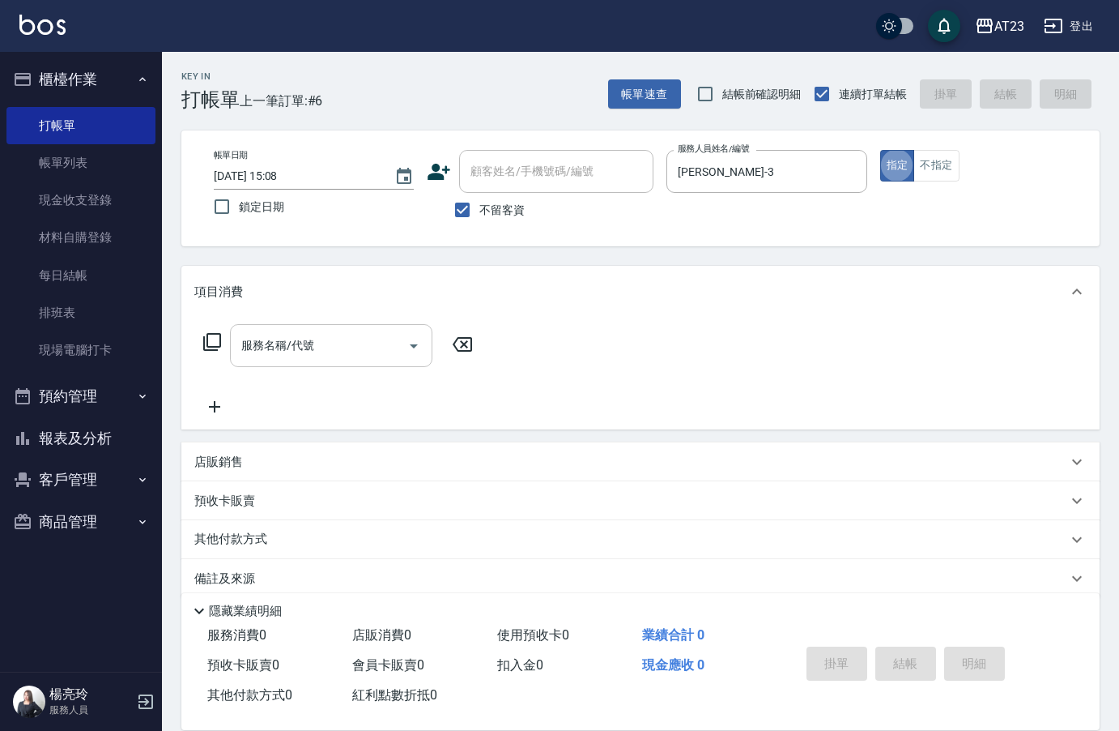
click at [301, 337] on div "服務名稱/代號 服務名稱/代號" at bounding box center [331, 345] width 203 height 43
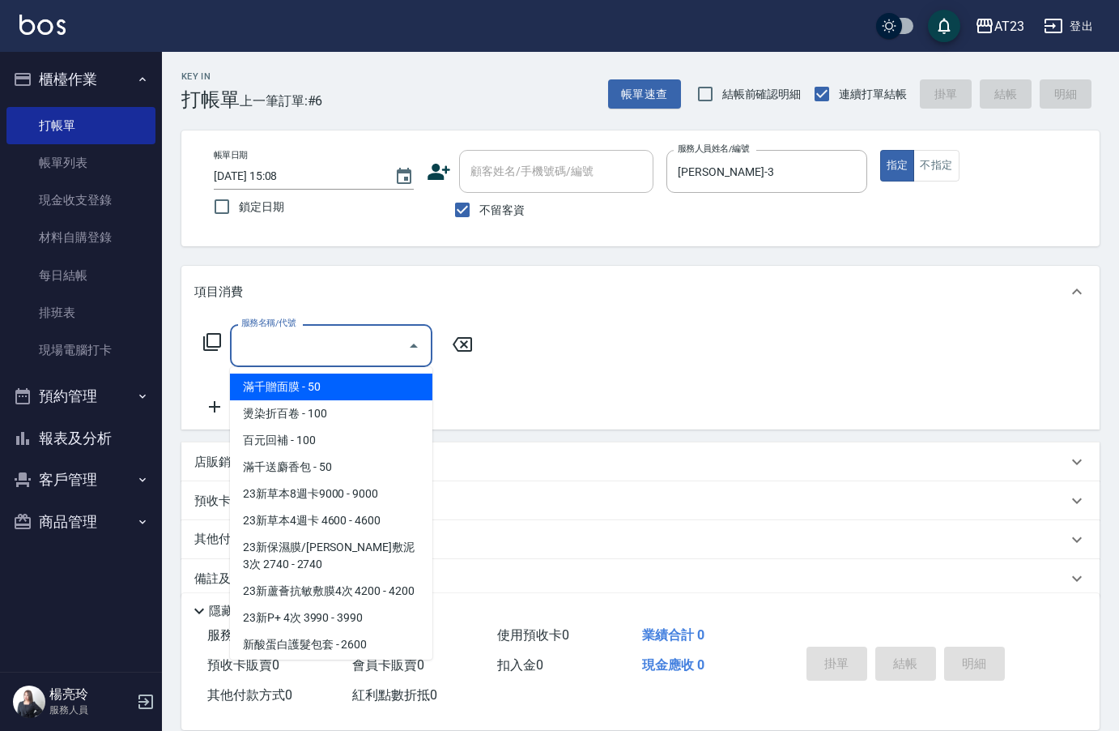
click at [211, 343] on icon at bounding box center [212, 341] width 19 height 19
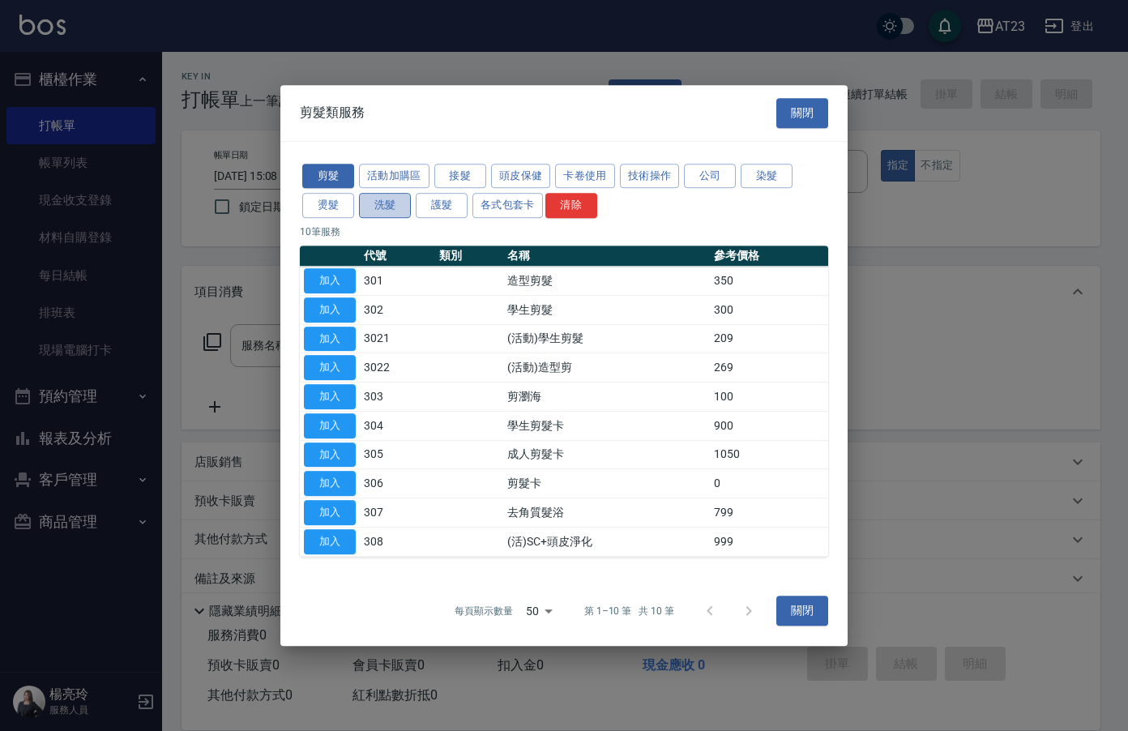
click at [386, 202] on button "洗髮" at bounding box center [385, 205] width 52 height 25
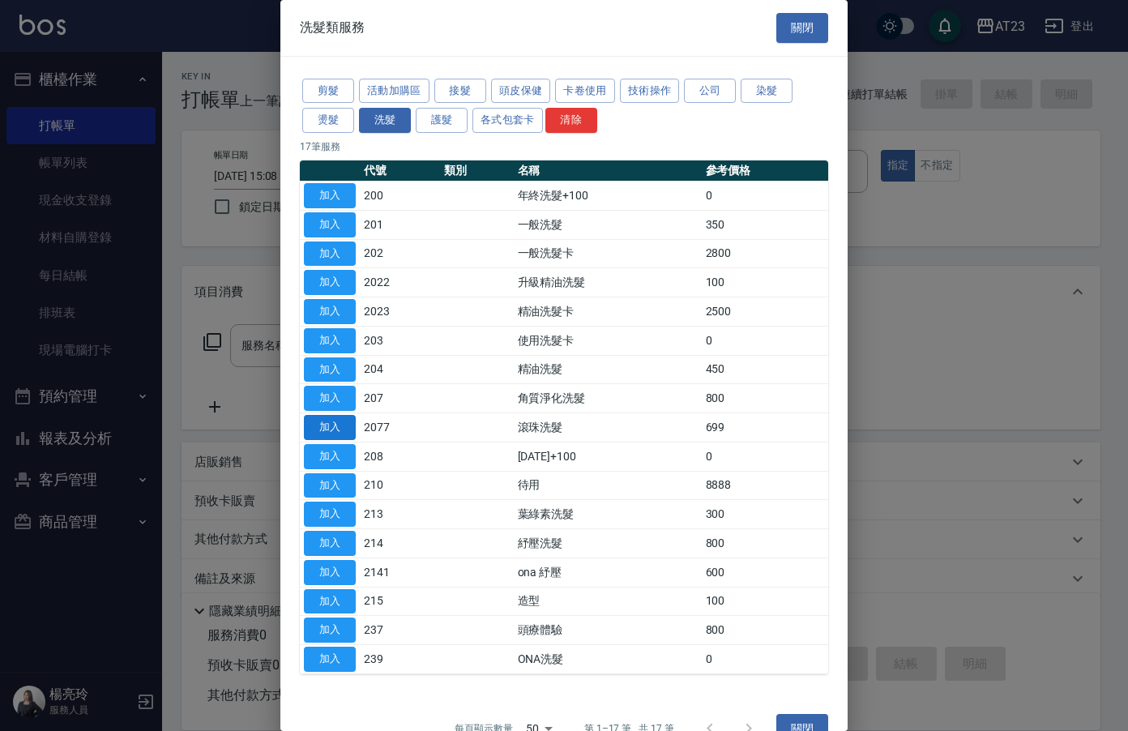
click at [335, 425] on button "加入" at bounding box center [330, 427] width 52 height 25
type input "滾珠洗髮(2077)"
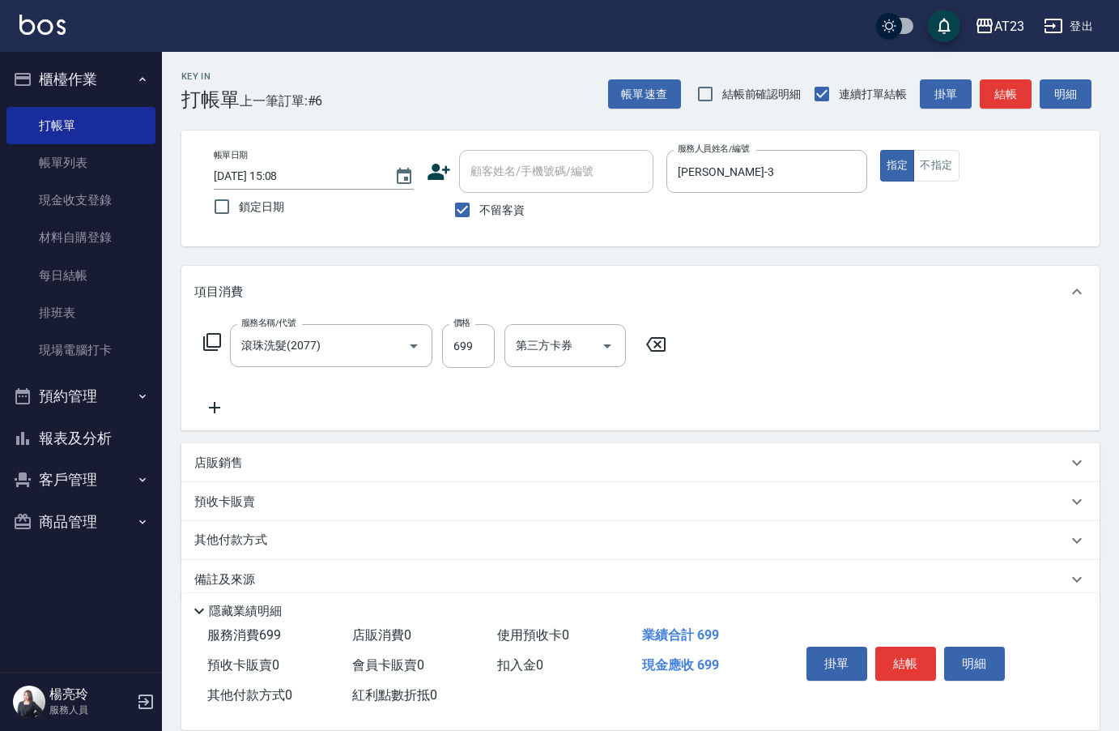
click at [214, 406] on icon at bounding box center [214, 407] width 11 height 11
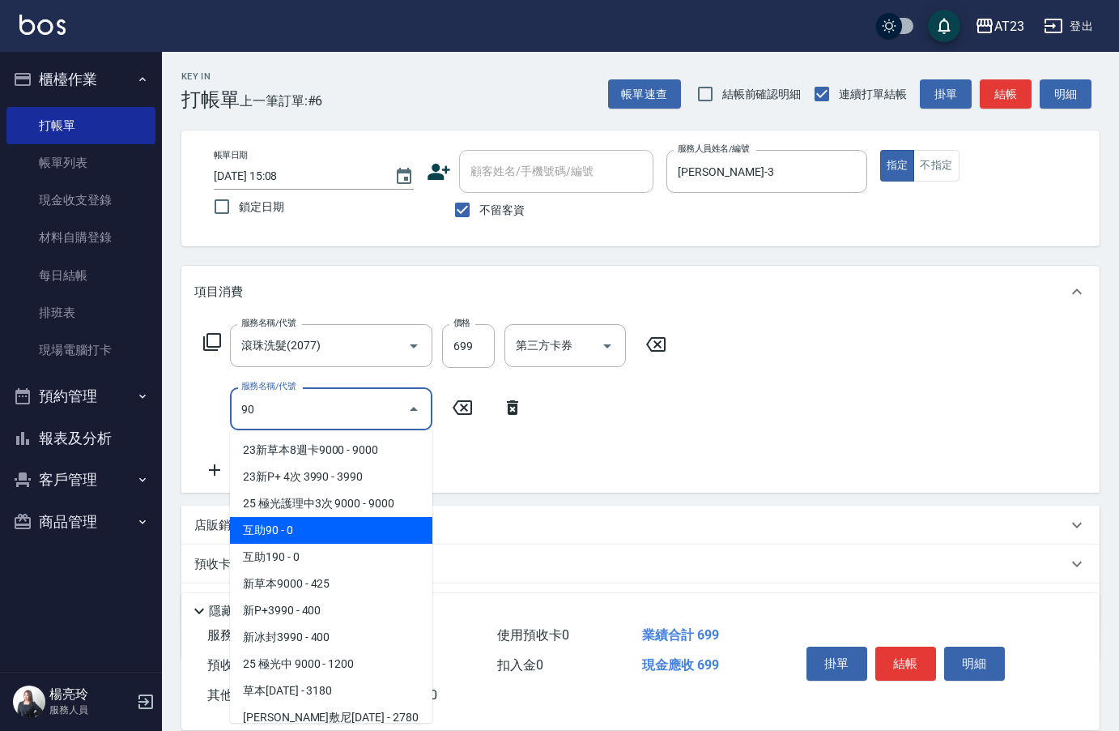
click at [339, 532] on span "互助90 - 0" at bounding box center [331, 530] width 203 height 27
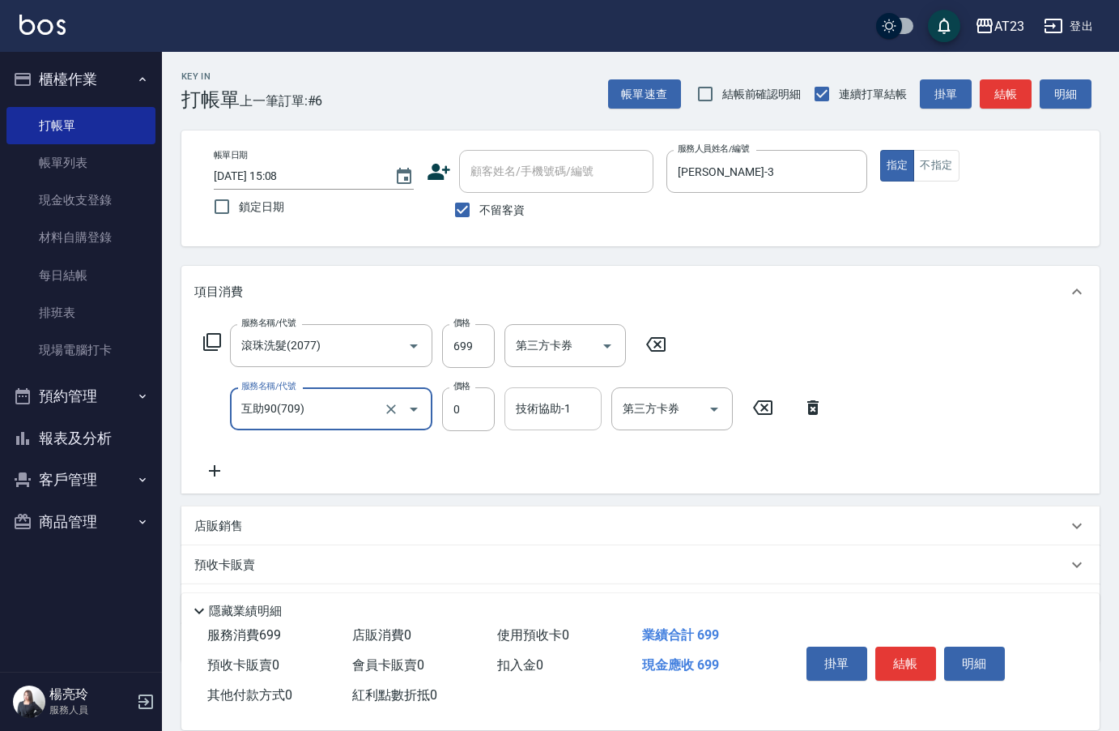
type input "互助90(709)"
click at [549, 411] on div "技術協助-1 技術協助-1" at bounding box center [553, 408] width 97 height 43
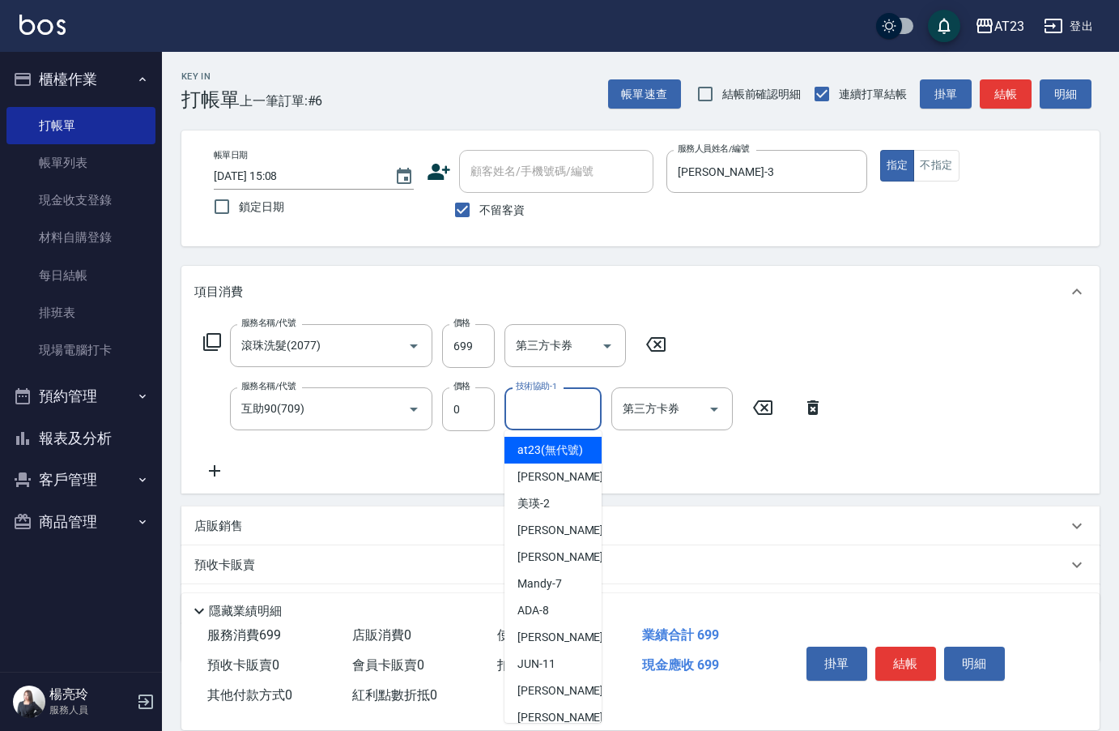
type input "7"
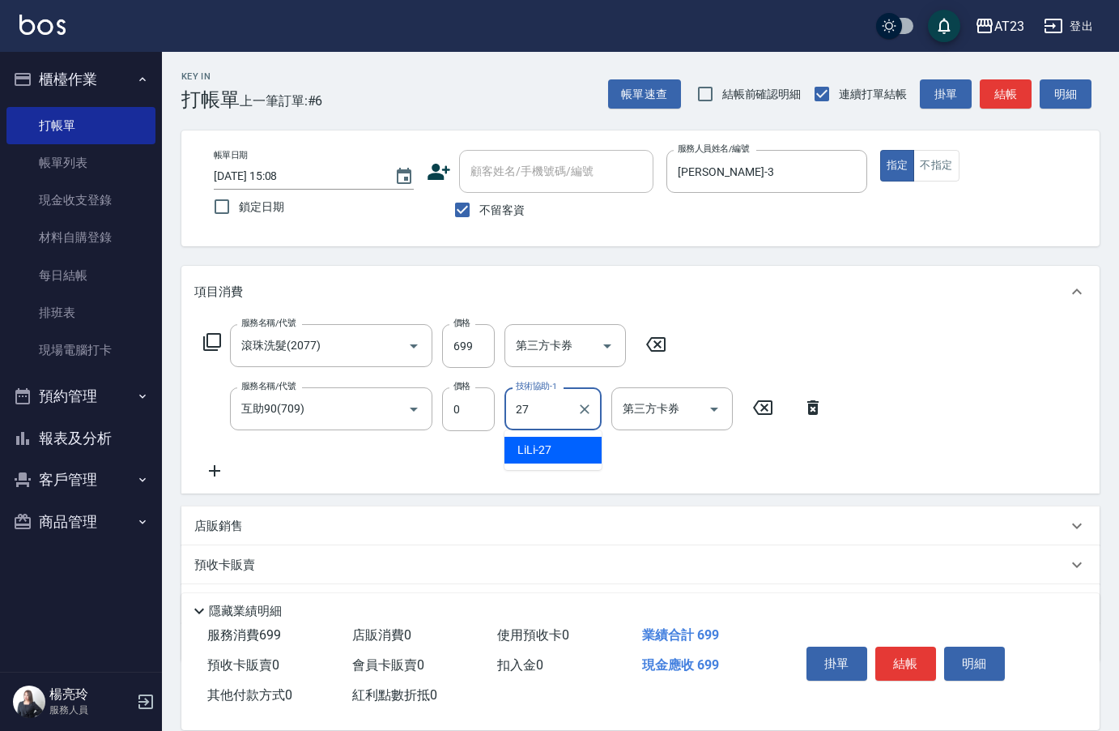
type input "LiLi-27"
click at [902, 651] on button "結帳" at bounding box center [906, 663] width 61 height 34
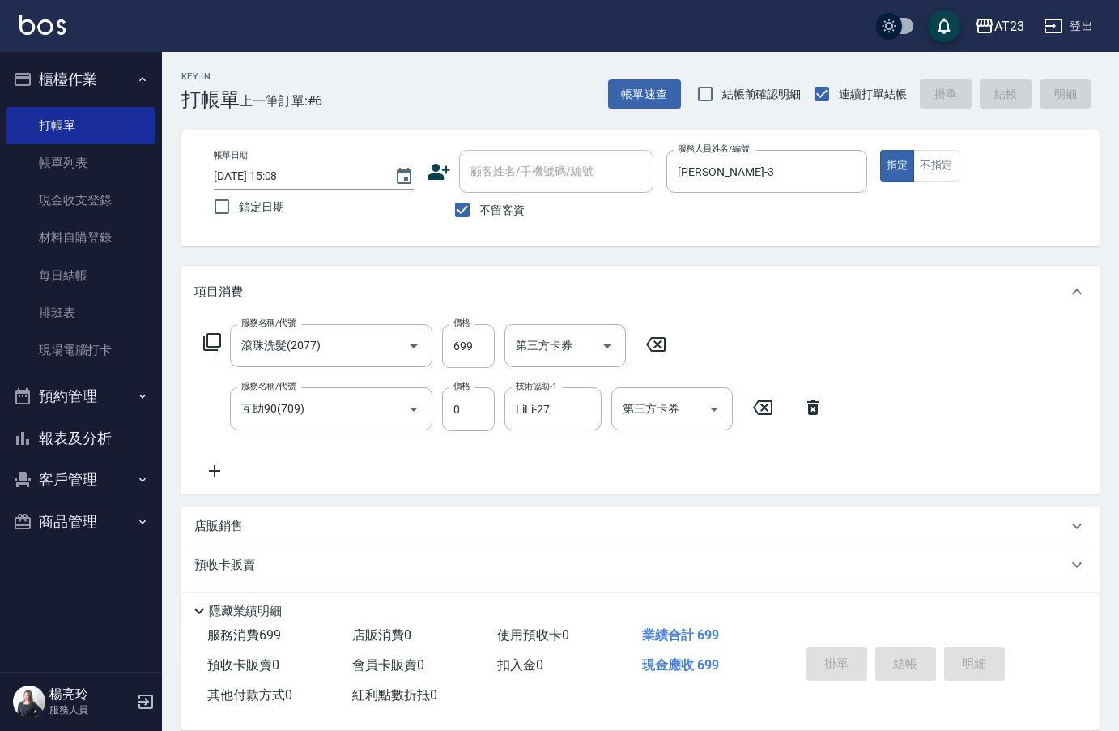
type input "[DATE] 15:10"
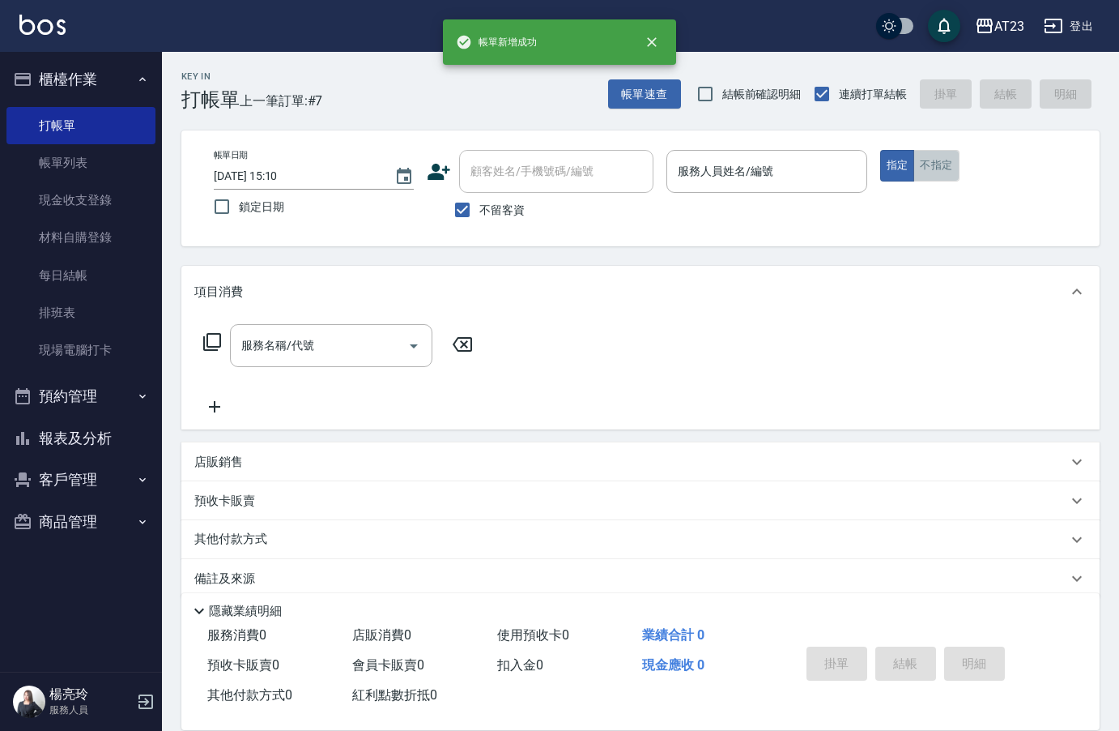
click at [929, 159] on button "不指定" at bounding box center [936, 166] width 45 height 32
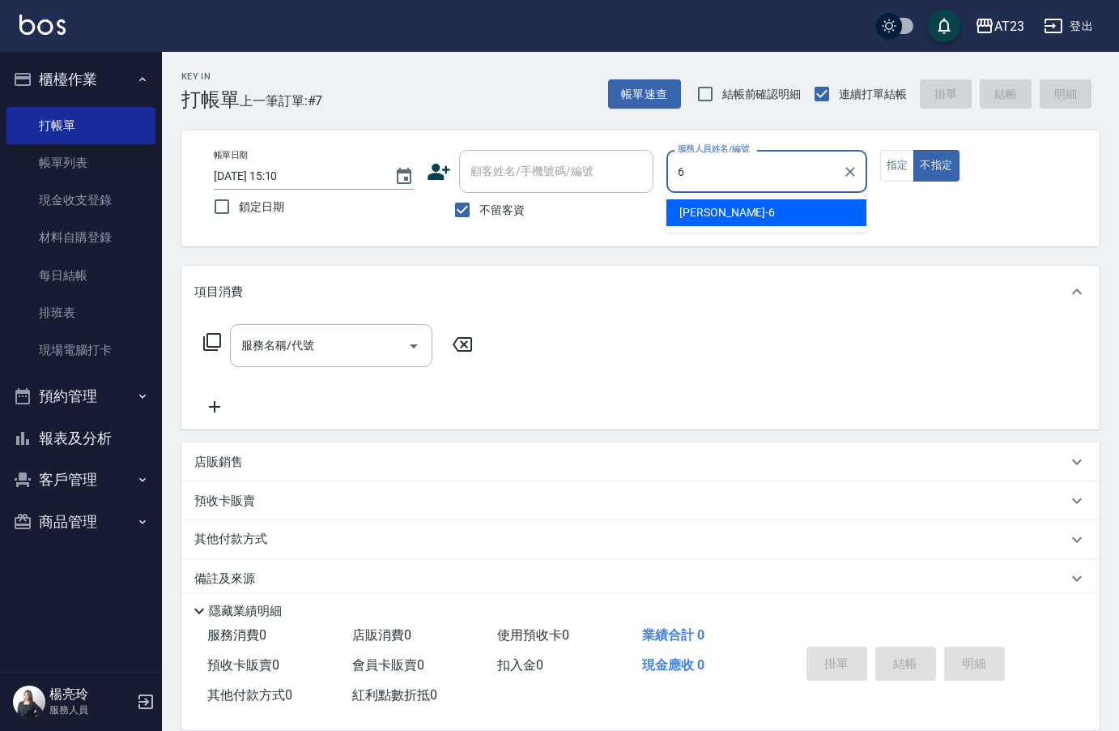
type input "Joann-6"
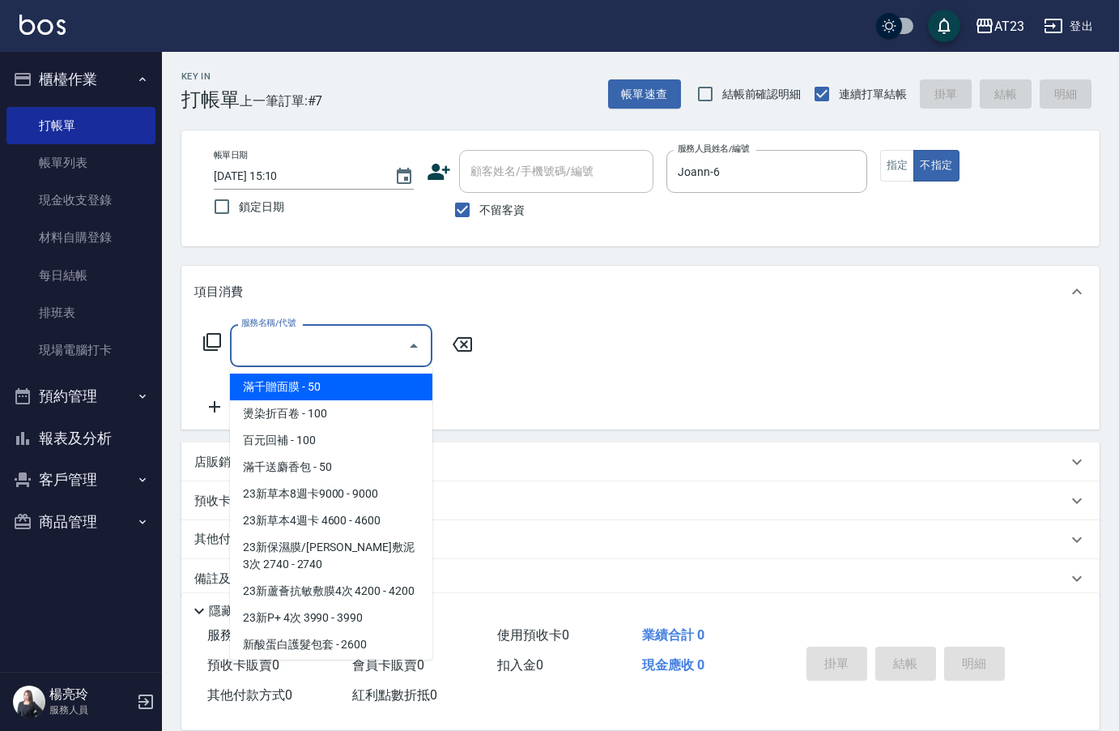
click at [267, 341] on div "服務名稱/代號 服務名稱/代號" at bounding box center [331, 345] width 203 height 43
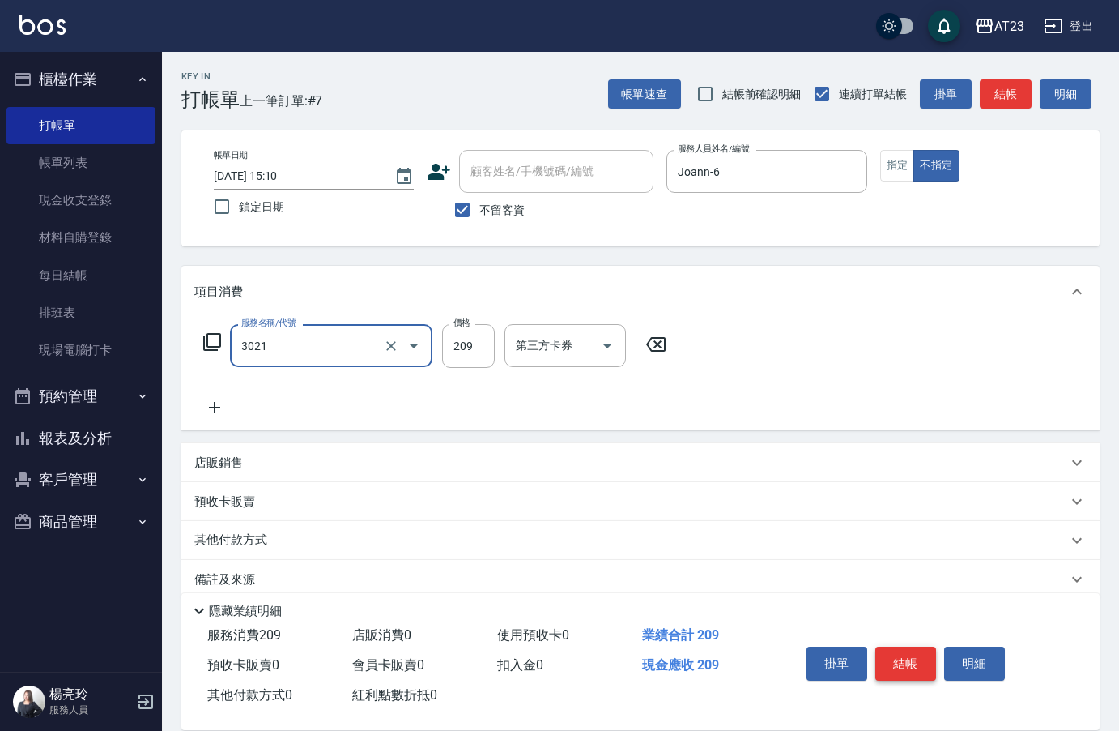
type input "(活動)學生剪髮(3021)"
drag, startPoint x: 908, startPoint y: 651, endPoint x: 892, endPoint y: 636, distance: 22.3
click at [909, 651] on button "結帳" at bounding box center [906, 663] width 61 height 34
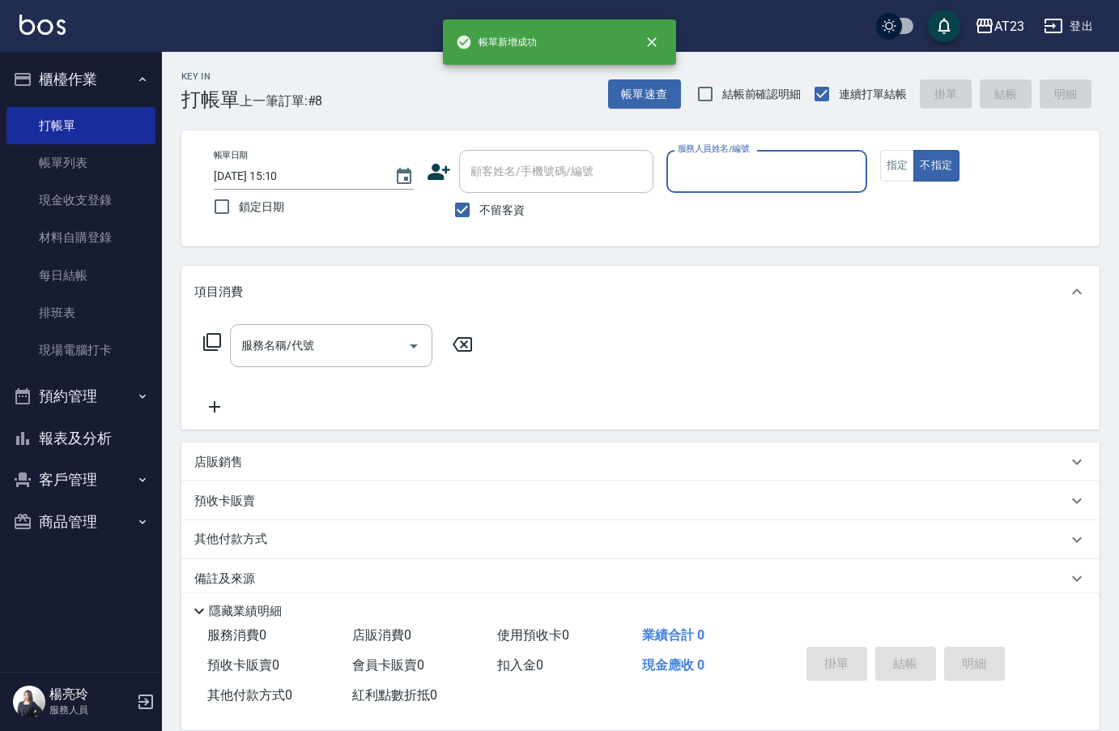
click at [776, 166] on input "服務人員姓名/編號" at bounding box center [767, 171] width 186 height 28
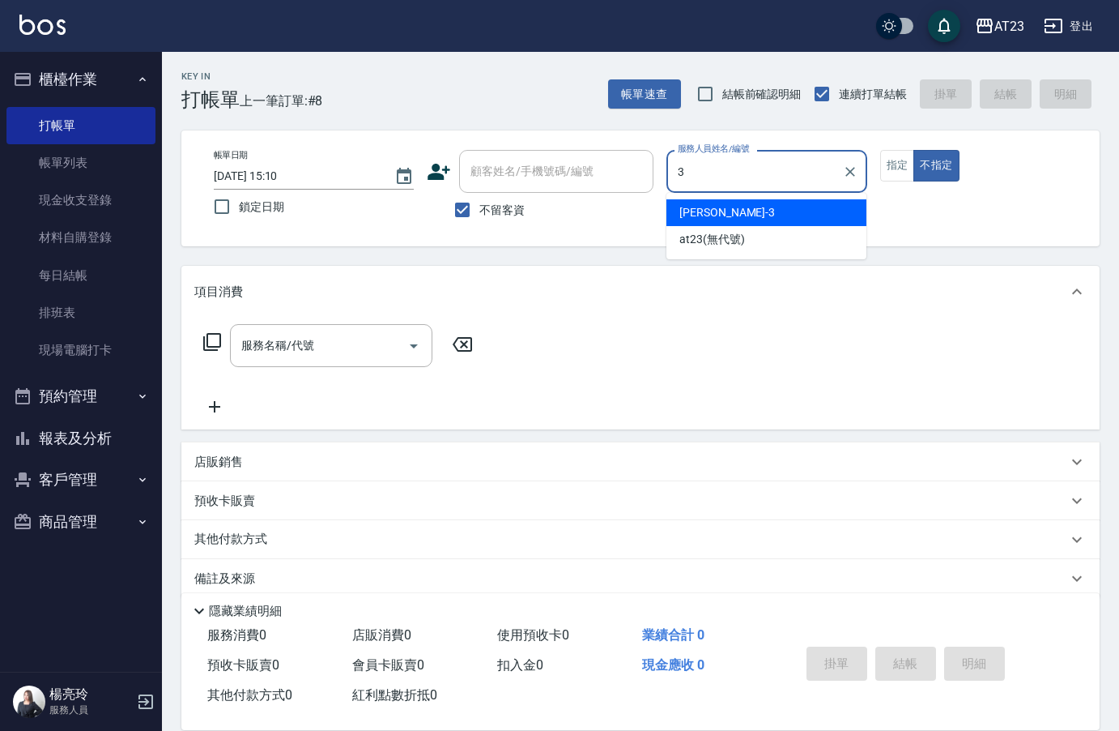
type input "[PERSON_NAME]-3"
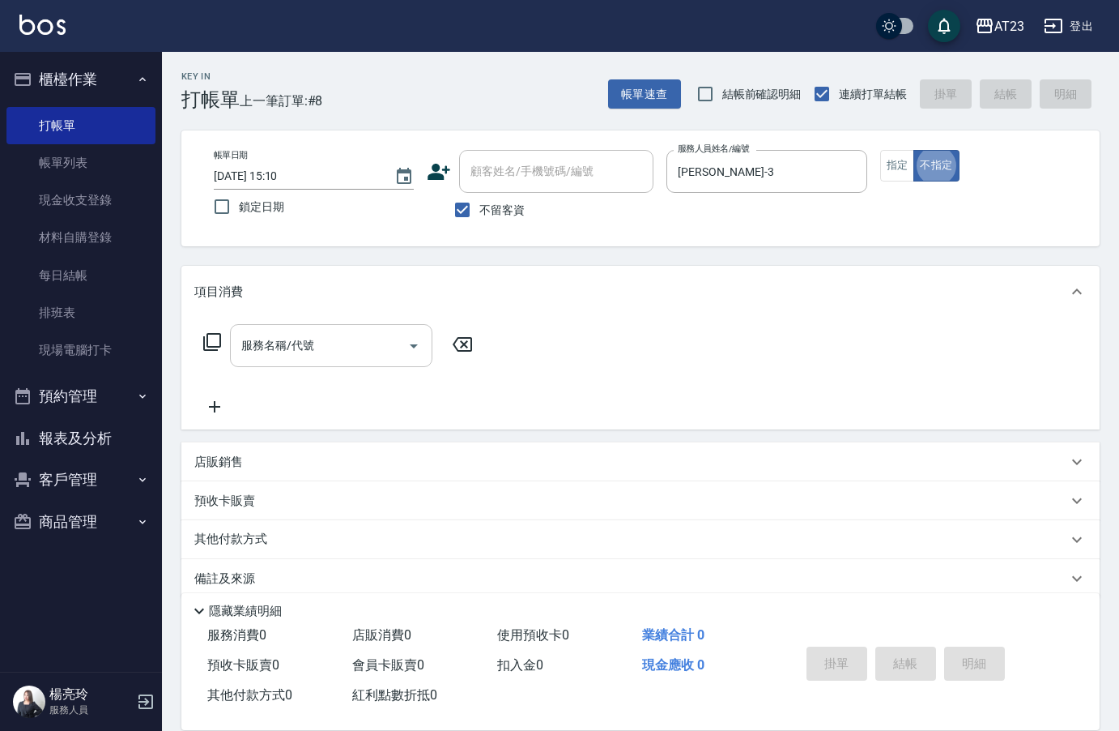
click at [338, 343] on input "服務名稱/代號" at bounding box center [319, 345] width 164 height 28
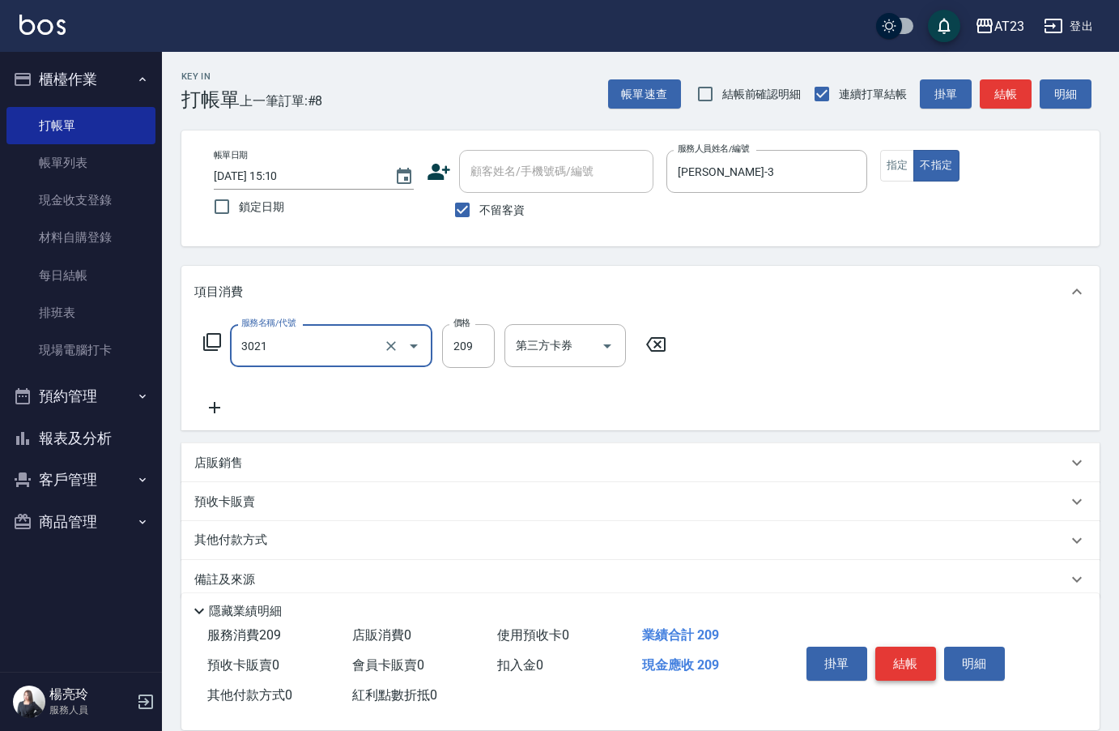
type input "(活動)學生剪髮(3021)"
click at [916, 650] on button "結帳" at bounding box center [906, 663] width 61 height 34
